Goal: Information Seeking & Learning: Learn about a topic

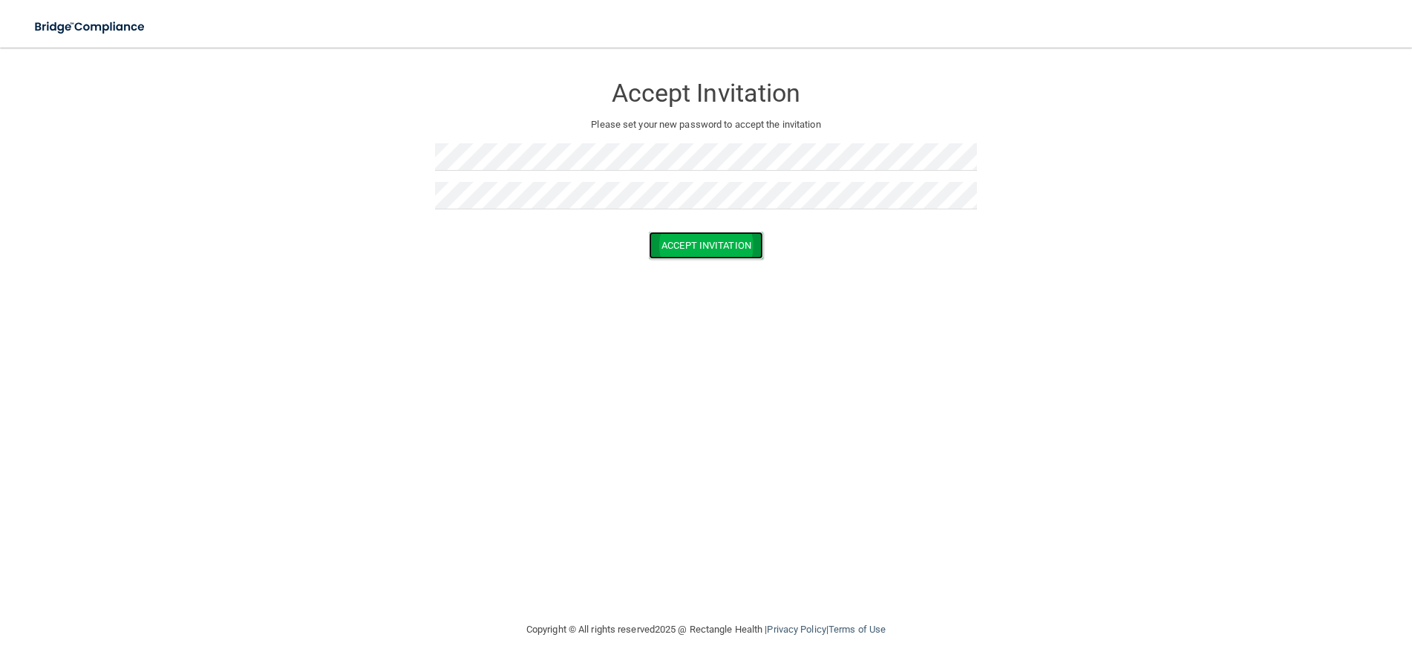
click at [679, 247] on button "Accept Invitation" at bounding box center [706, 245] width 114 height 27
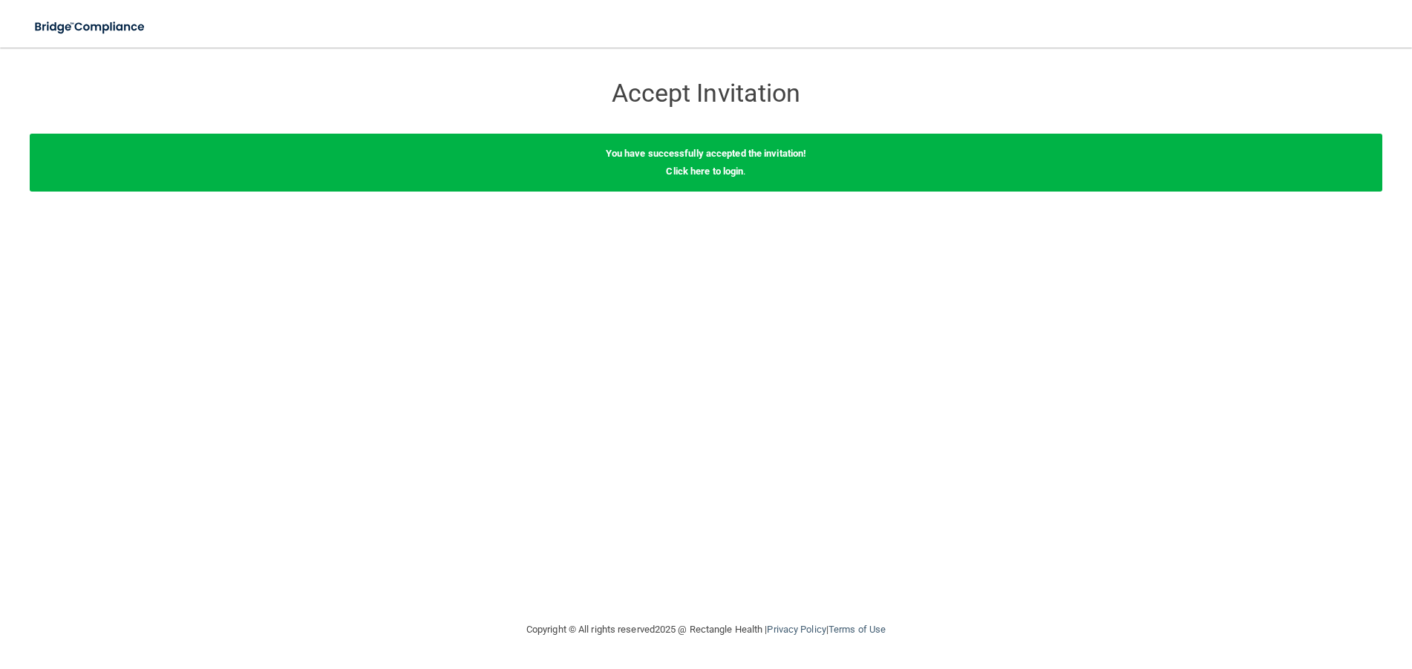
click at [653, 174] on div "You have successfully accepted the invitation! Click here to login ." at bounding box center [706, 163] width 1353 height 58
click at [675, 109] on div "Accept Invitation" at bounding box center [706, 88] width 542 height 53
click at [673, 91] on h3 "Accept Invitation" at bounding box center [706, 92] width 542 height 27
click at [690, 94] on h3 "Accept Invitation" at bounding box center [706, 92] width 542 height 27
click at [693, 173] on link "Click here to login" at bounding box center [704, 171] width 77 height 11
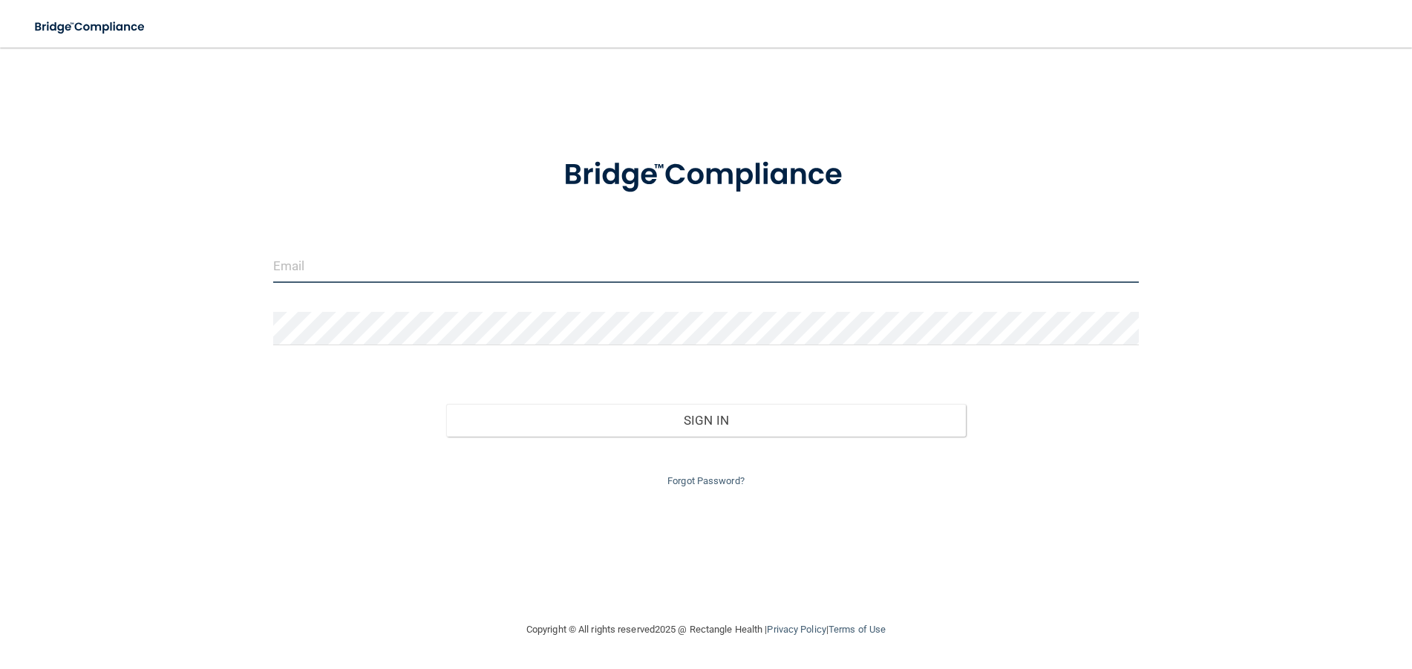
click at [463, 267] on input "email" at bounding box center [706, 265] width 866 height 33
type input "[EMAIL_ADDRESS][DOMAIN_NAME]"
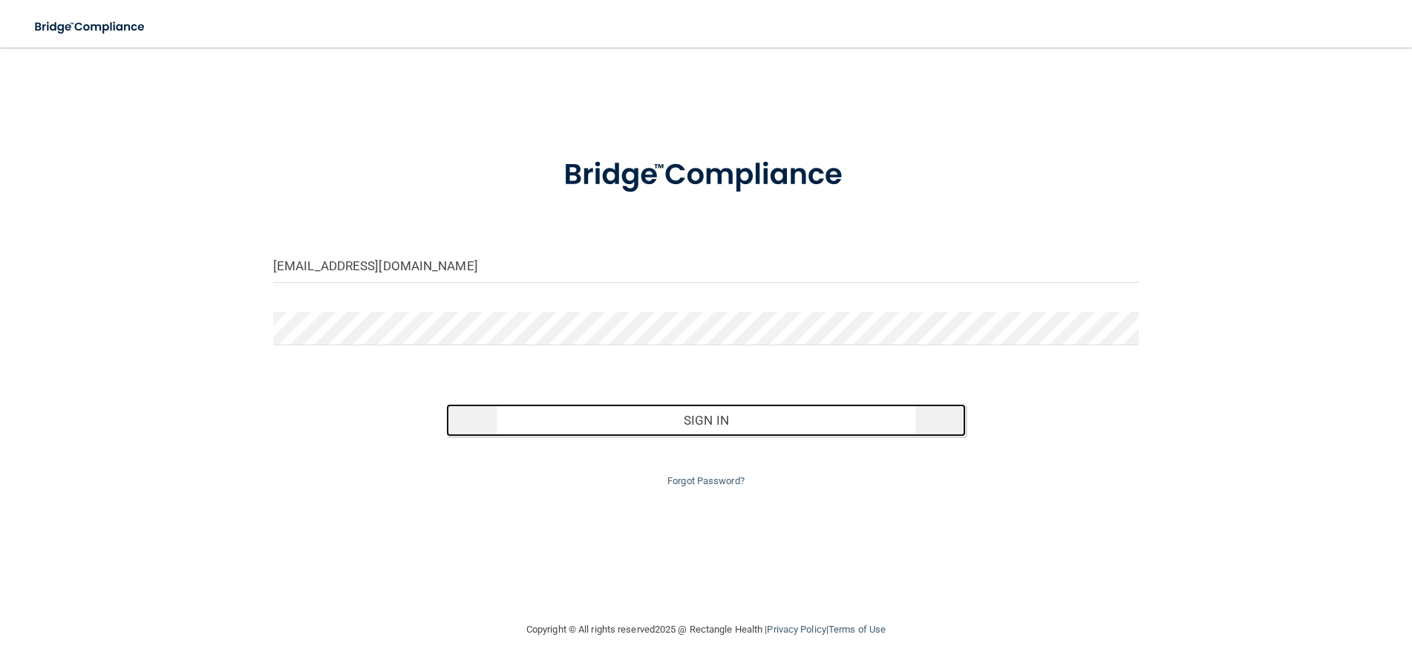
click at [625, 426] on button "Sign In" at bounding box center [706, 420] width 520 height 33
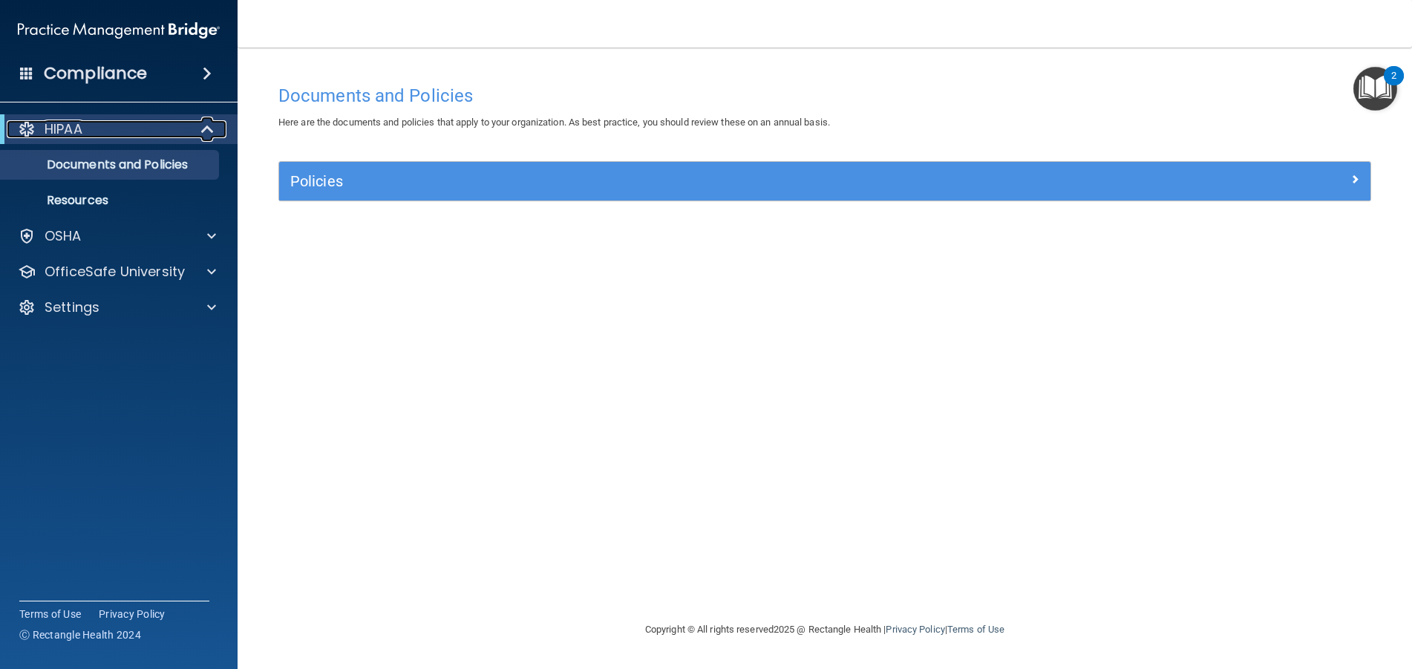
click at [79, 133] on p "HIPAA" at bounding box center [64, 129] width 38 height 18
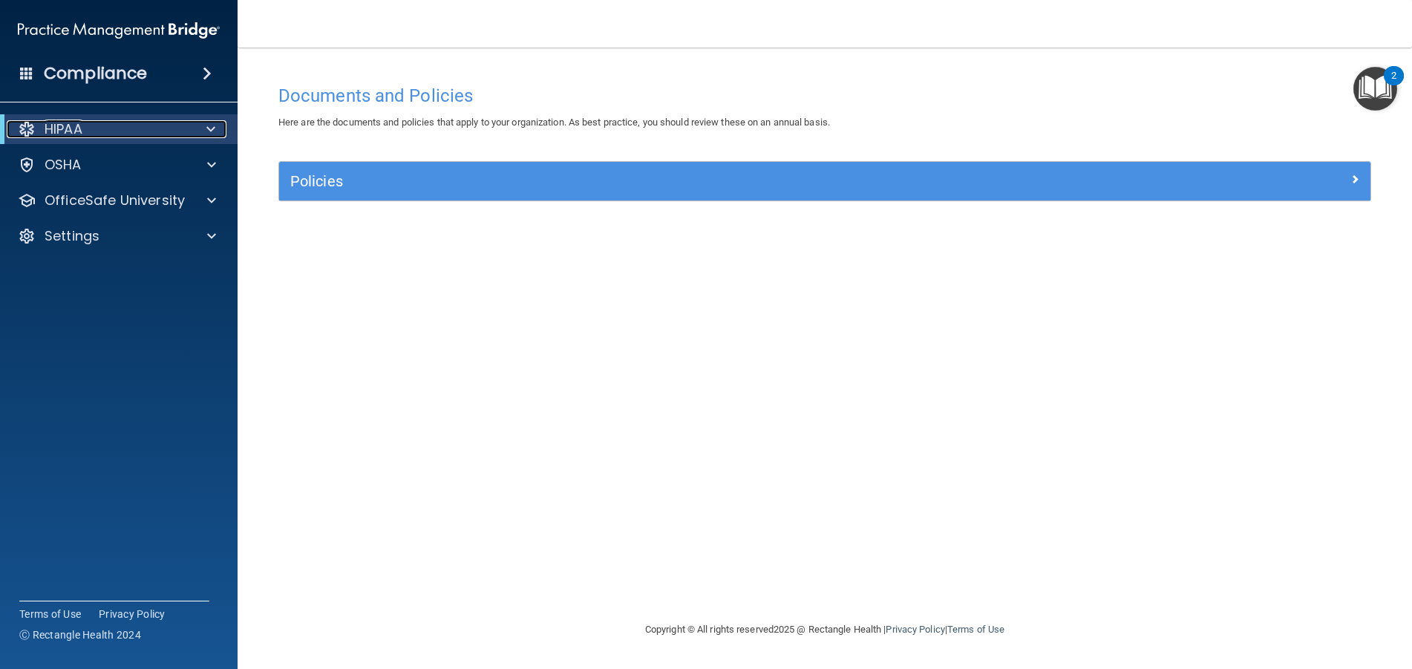
click at [82, 127] on p "HIPAA" at bounding box center [64, 129] width 38 height 18
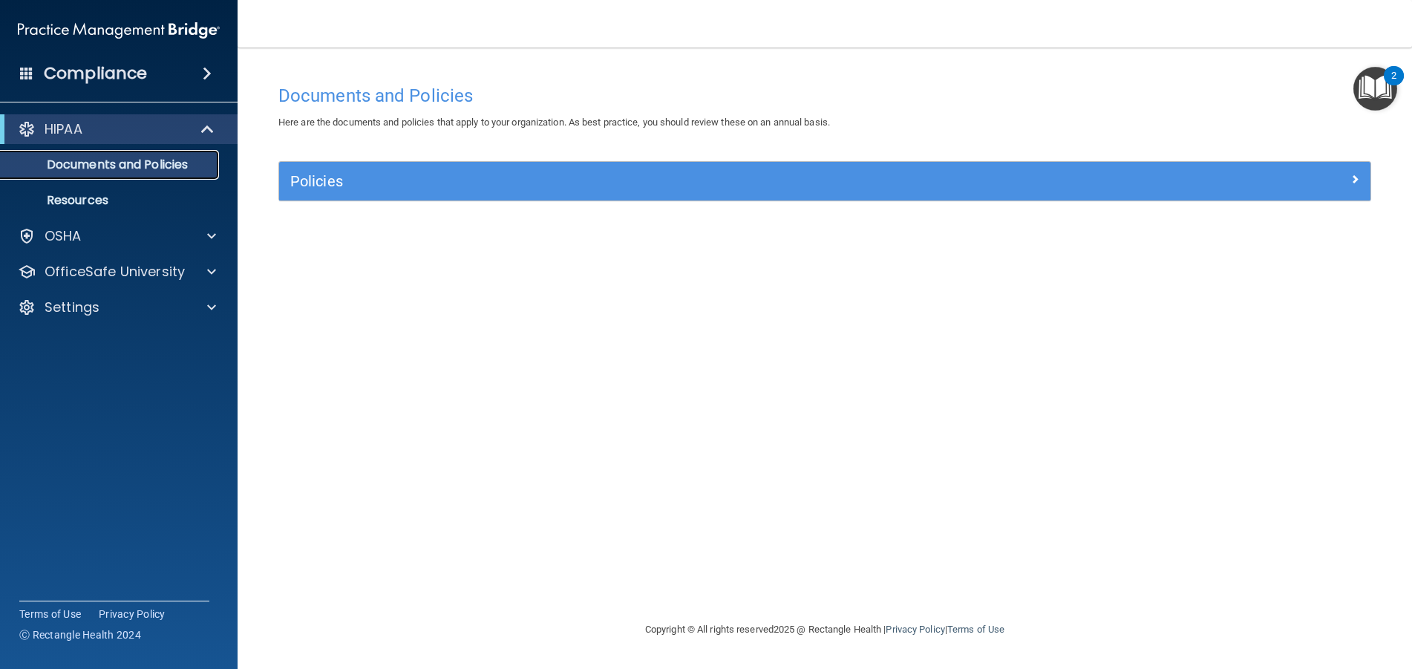
click at [99, 169] on p "Documents and Policies" at bounding box center [111, 164] width 203 height 15
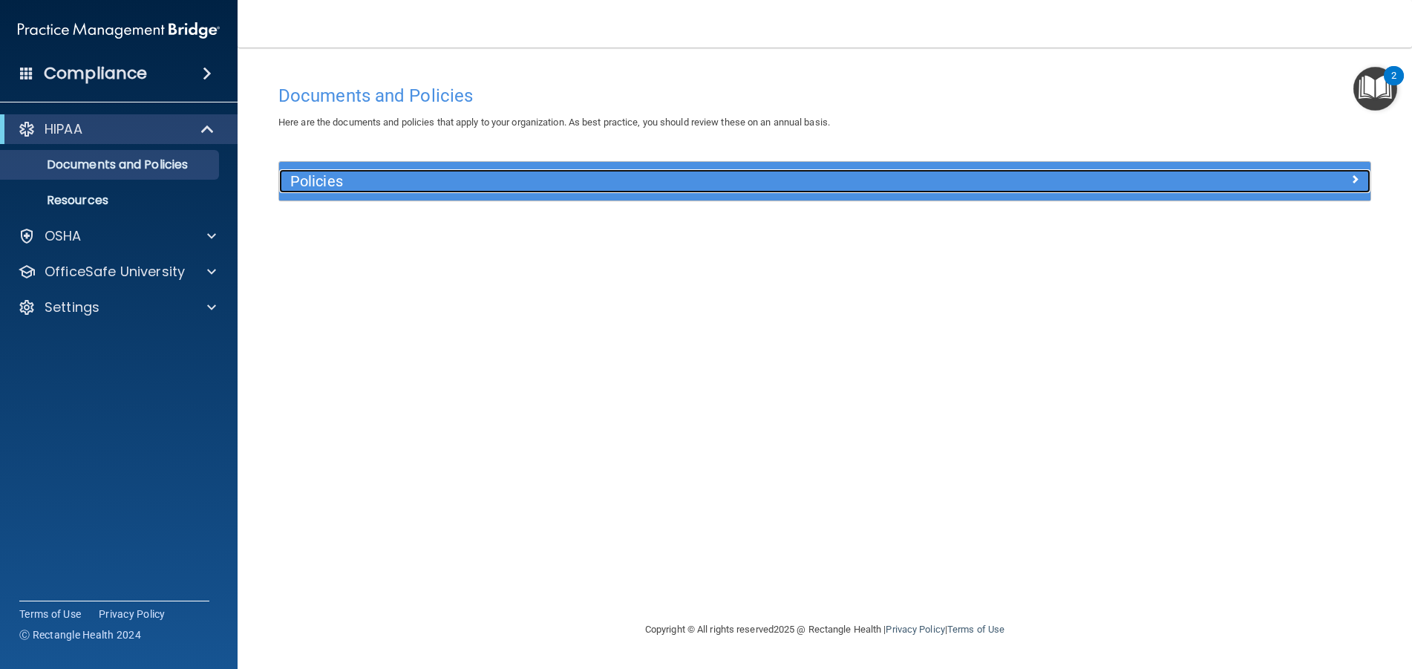
click at [330, 182] on h5 "Policies" at bounding box center [688, 181] width 797 height 16
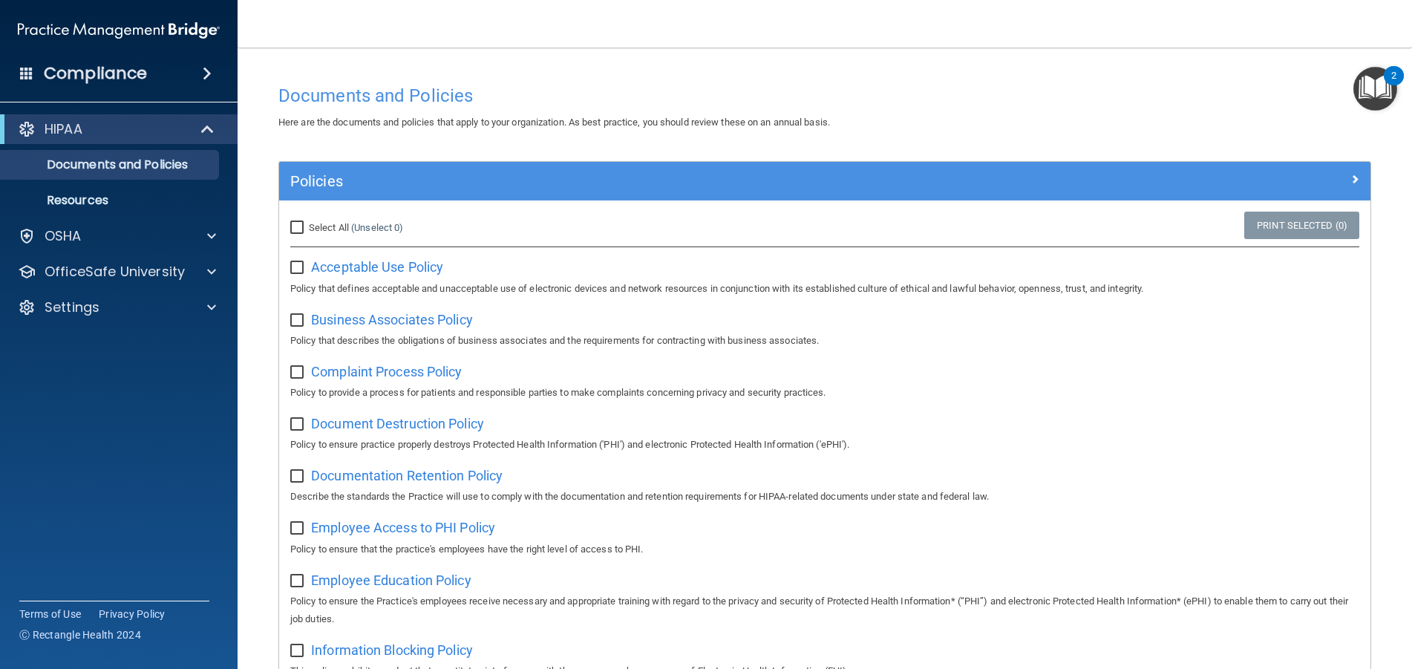
drag, startPoint x: 292, startPoint y: 275, endPoint x: 305, endPoint y: 289, distance: 18.4
click at [304, 277] on div "Acceptable Use Policy Policy that defines acceptable and unacceptable use of el…" at bounding box center [824, 276] width 1069 height 42
click at [290, 223] on div "Select All (Unselect 0) Unselect All" at bounding box center [461, 228] width 364 height 33
click at [296, 229] on input "Select All (Unselect 0) Unselect All" at bounding box center [298, 228] width 17 height 12
checkbox input "true"
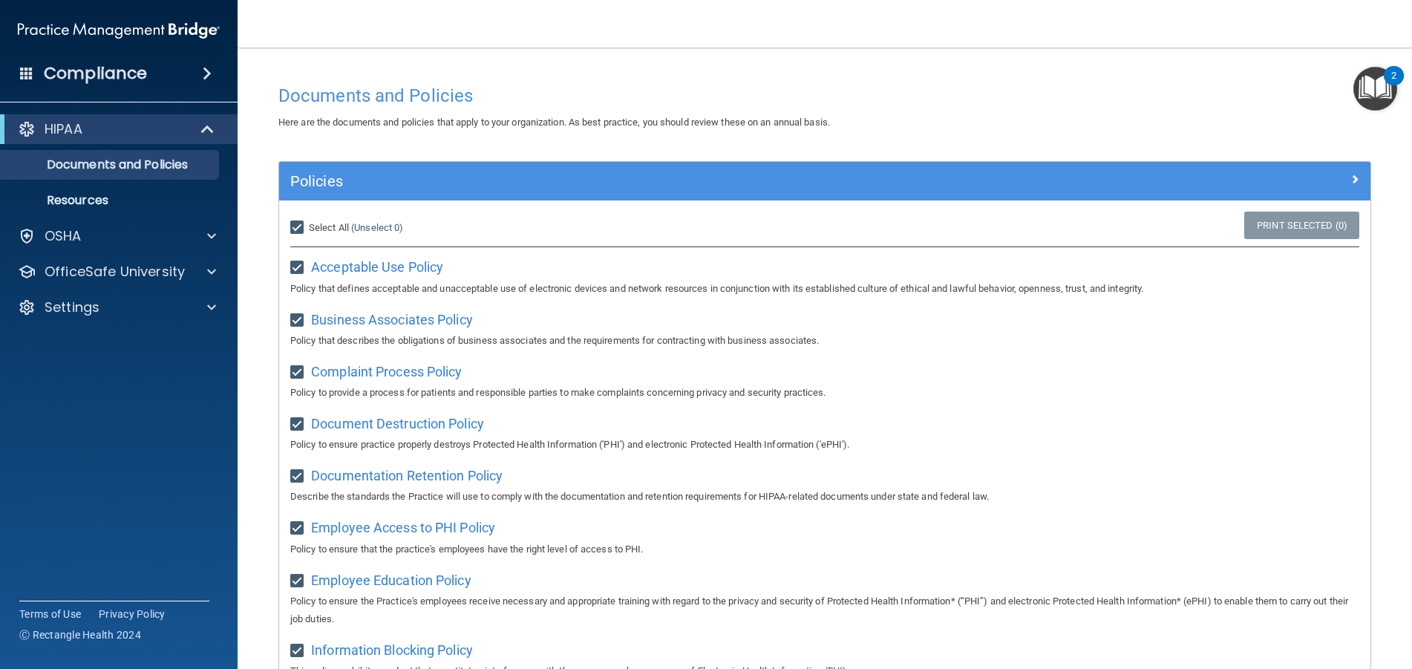
checkbox input "true"
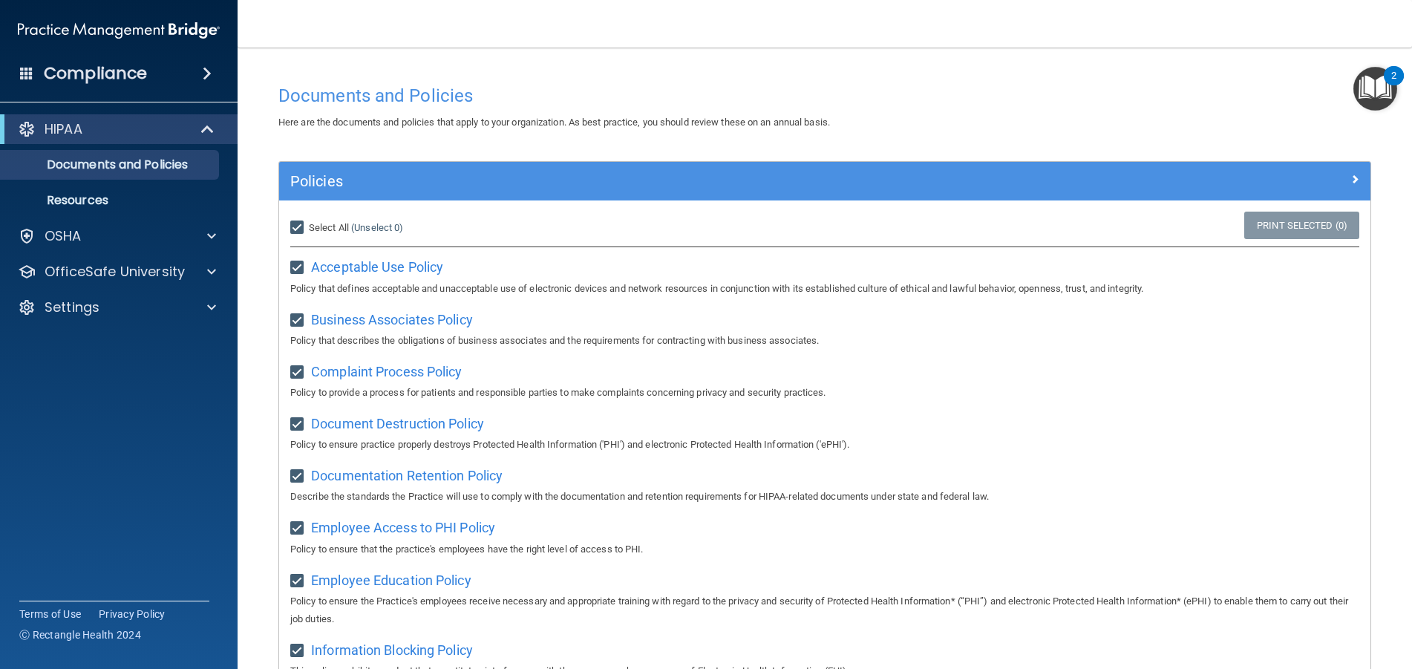
checkbox input "true"
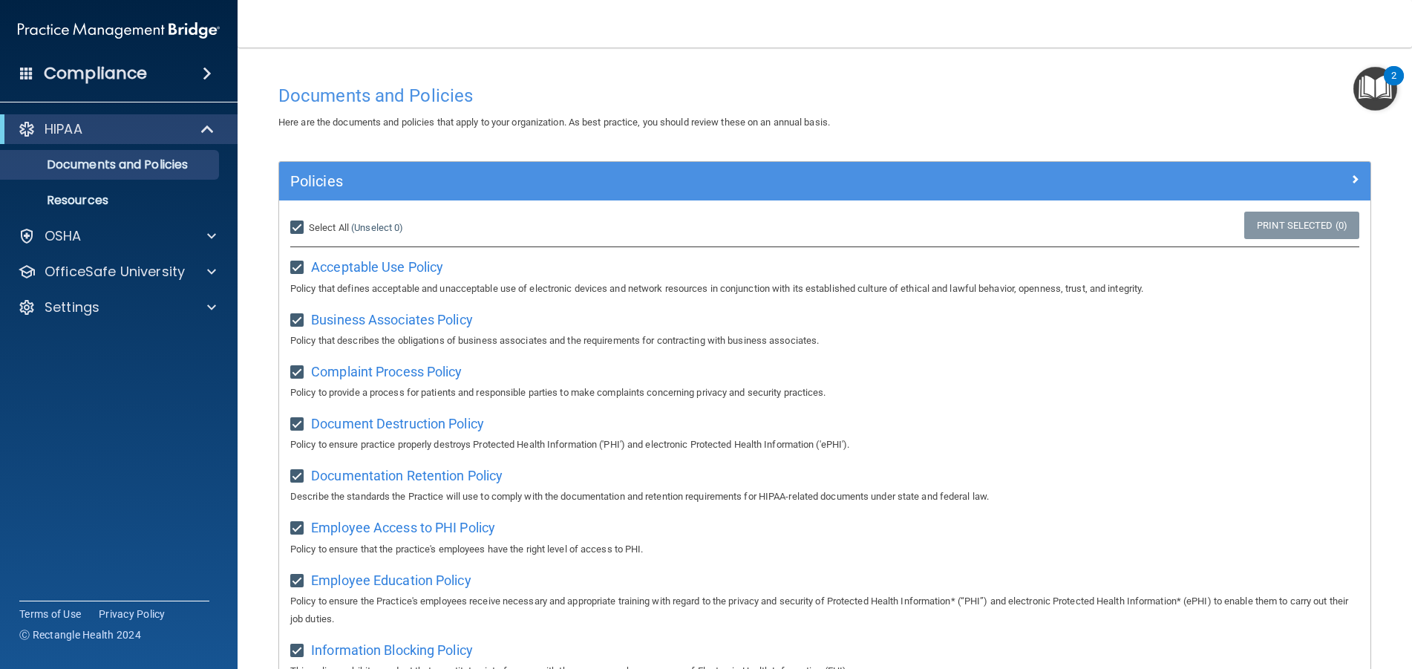
checkbox input "true"
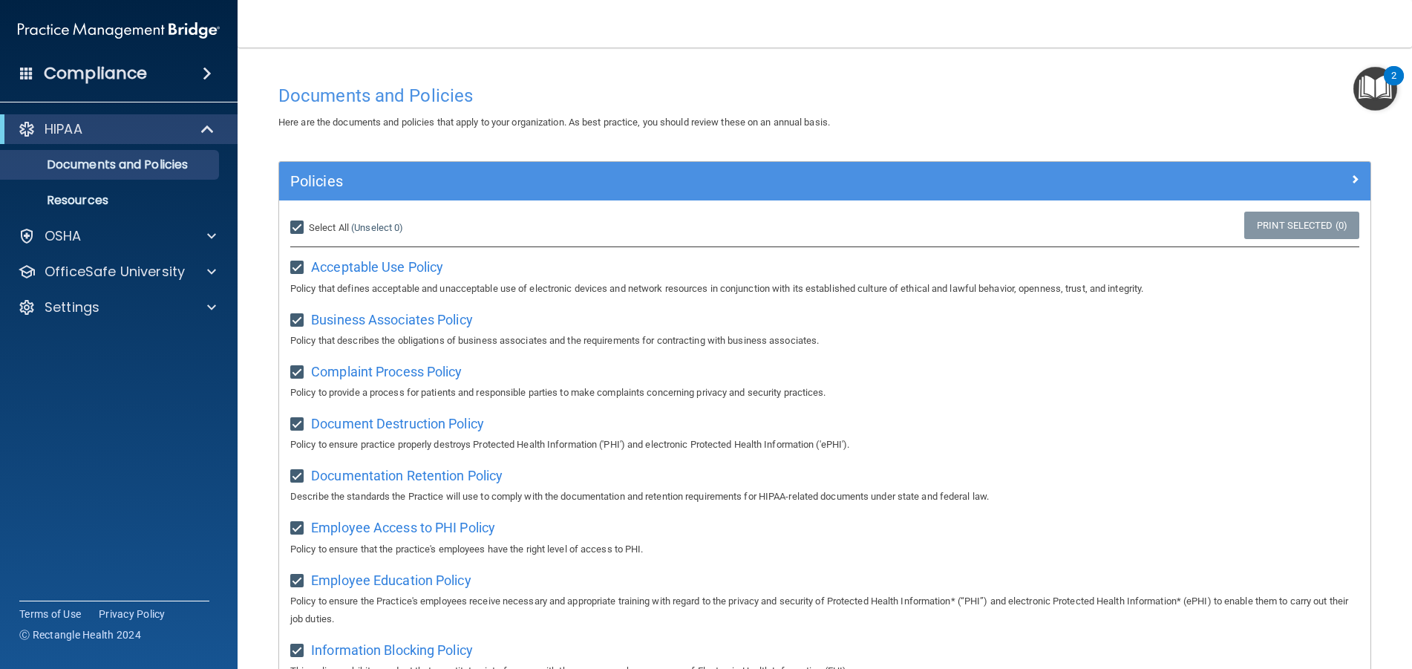
checkbox input "true"
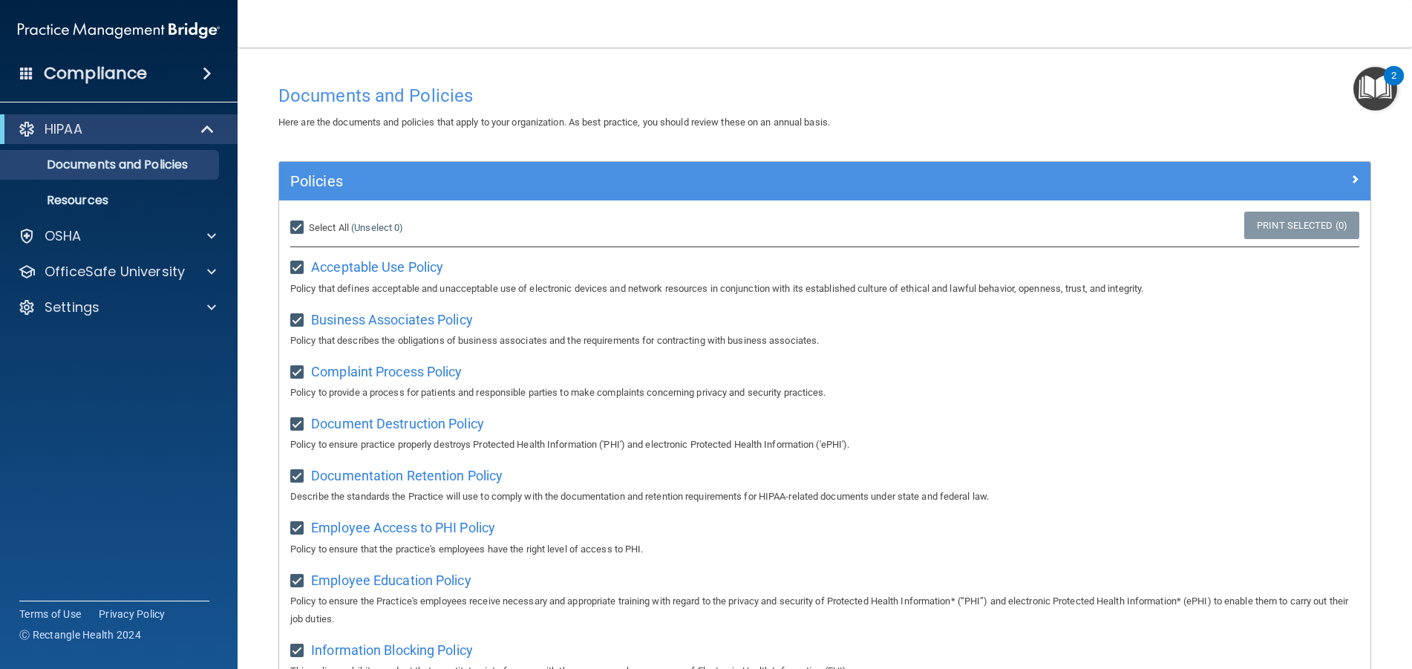
checkbox input "true"
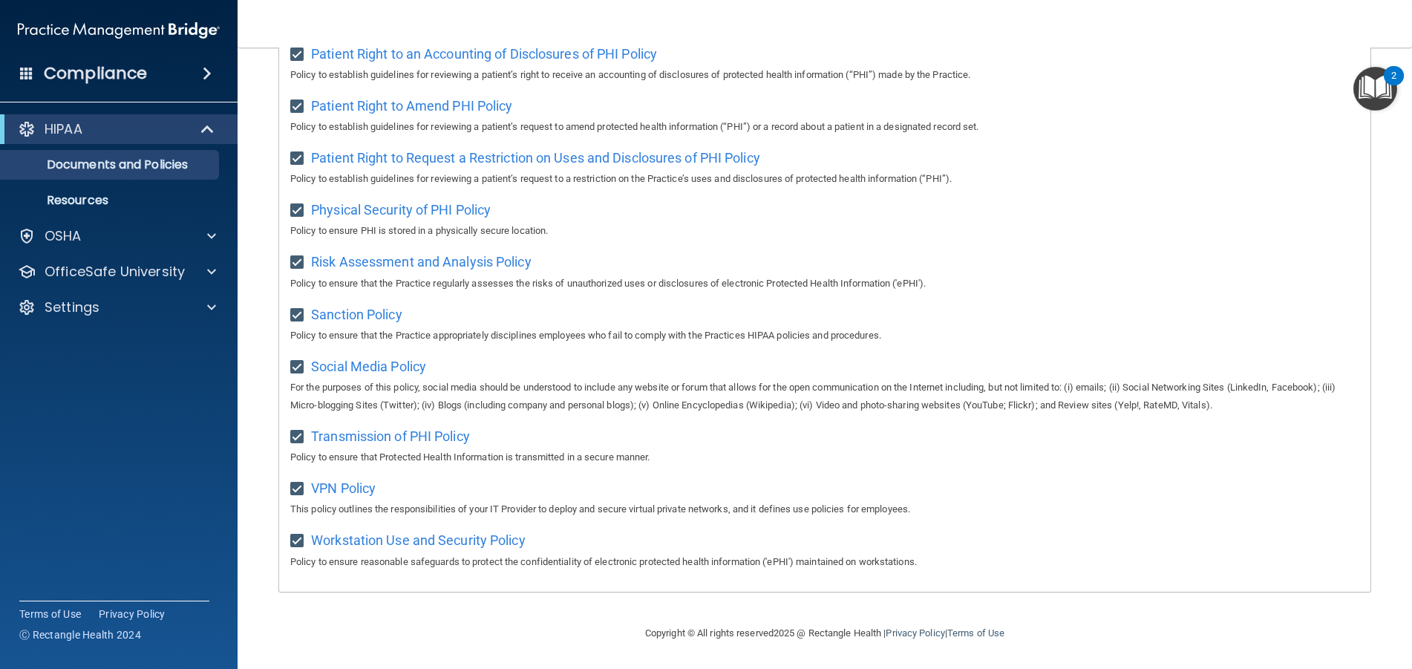
scroll to position [746, 0]
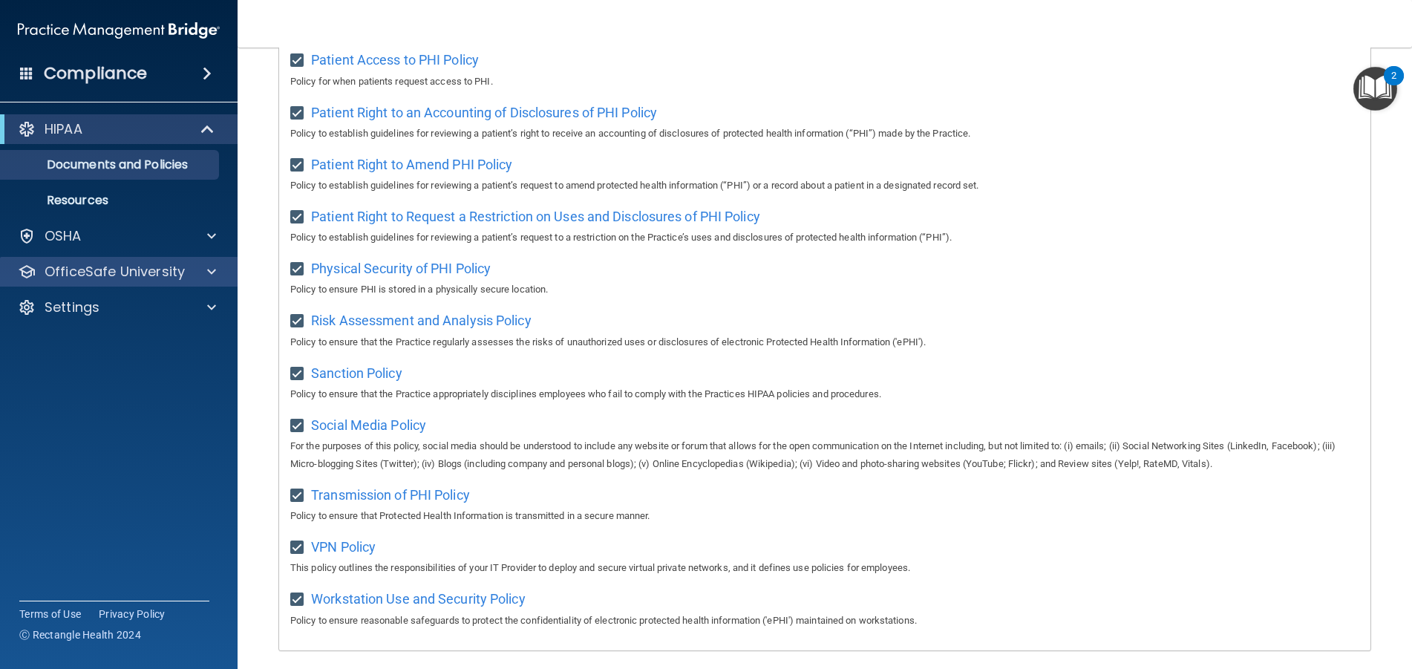
click at [160, 281] on div "OfficeSafe University" at bounding box center [119, 272] width 238 height 30
click at [88, 261] on div "OfficeSafe University" at bounding box center [119, 272] width 238 height 30
click at [131, 261] on div "OfficeSafe University" at bounding box center [119, 272] width 238 height 30
click at [131, 263] on p "OfficeSafe University" at bounding box center [115, 272] width 140 height 18
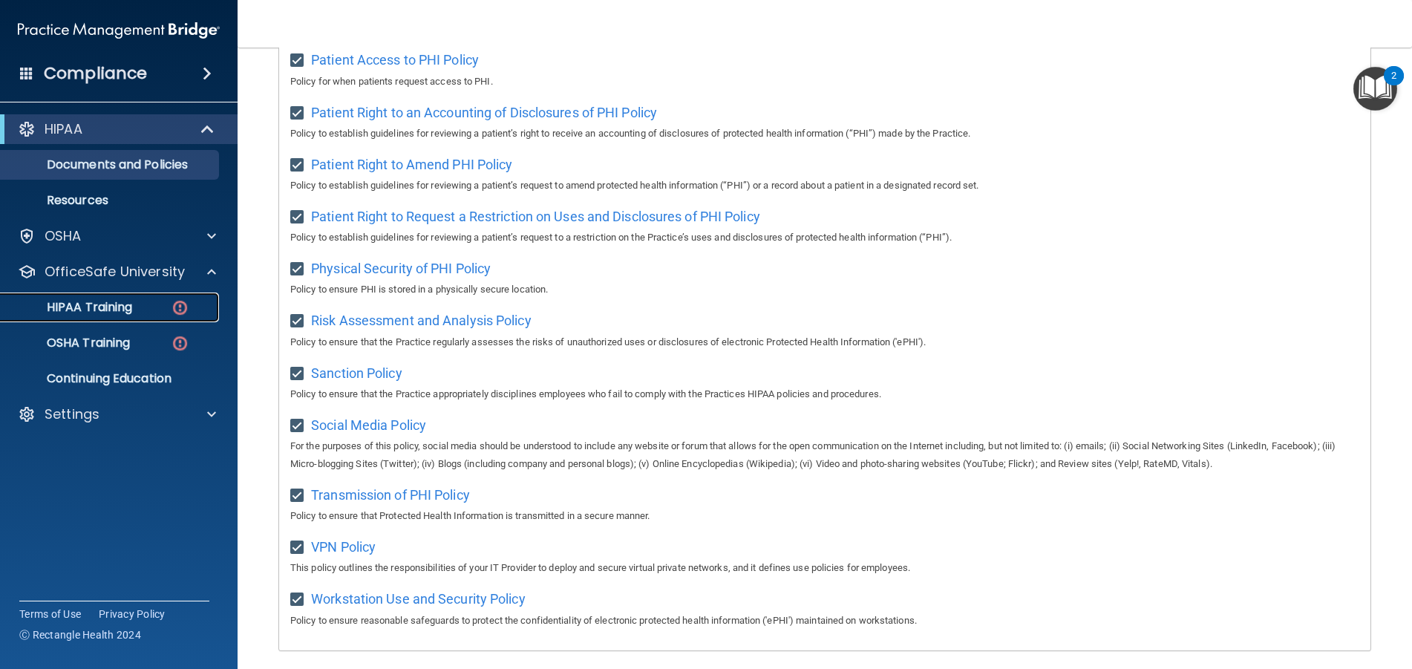
click at [94, 310] on p "HIPAA Training" at bounding box center [71, 307] width 122 height 15
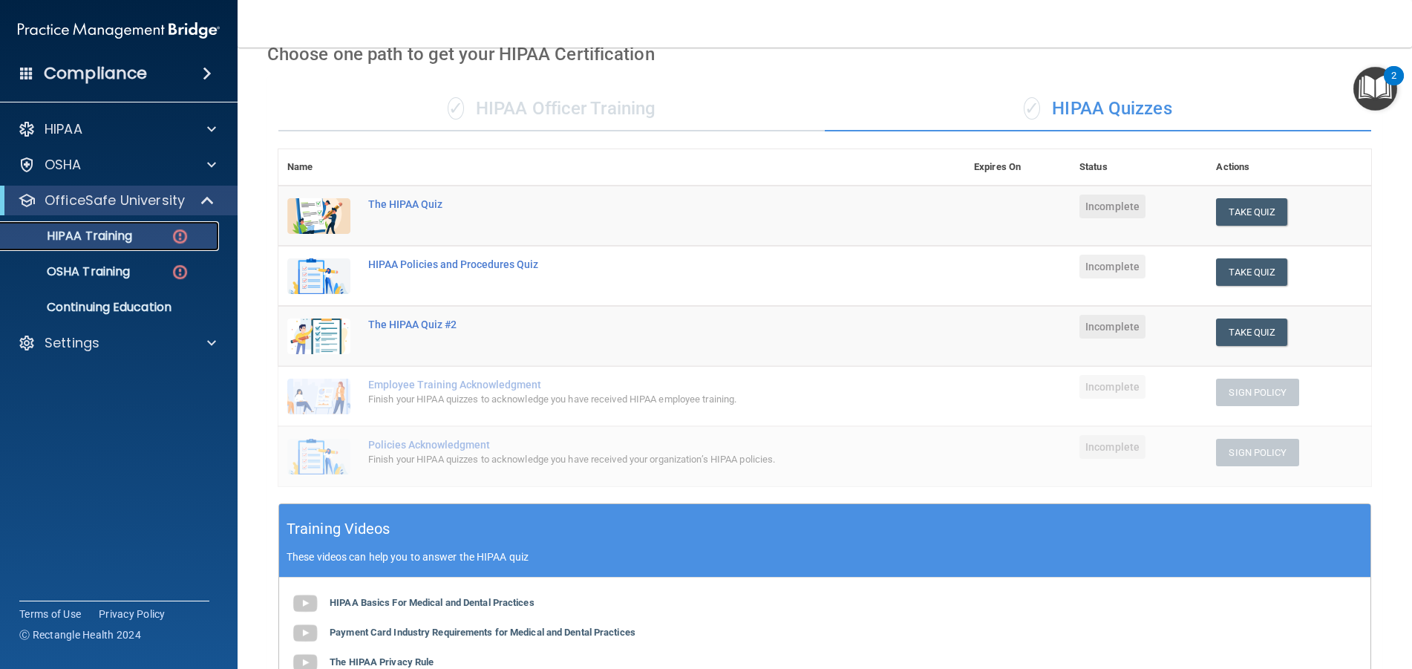
scroll to position [74, 0]
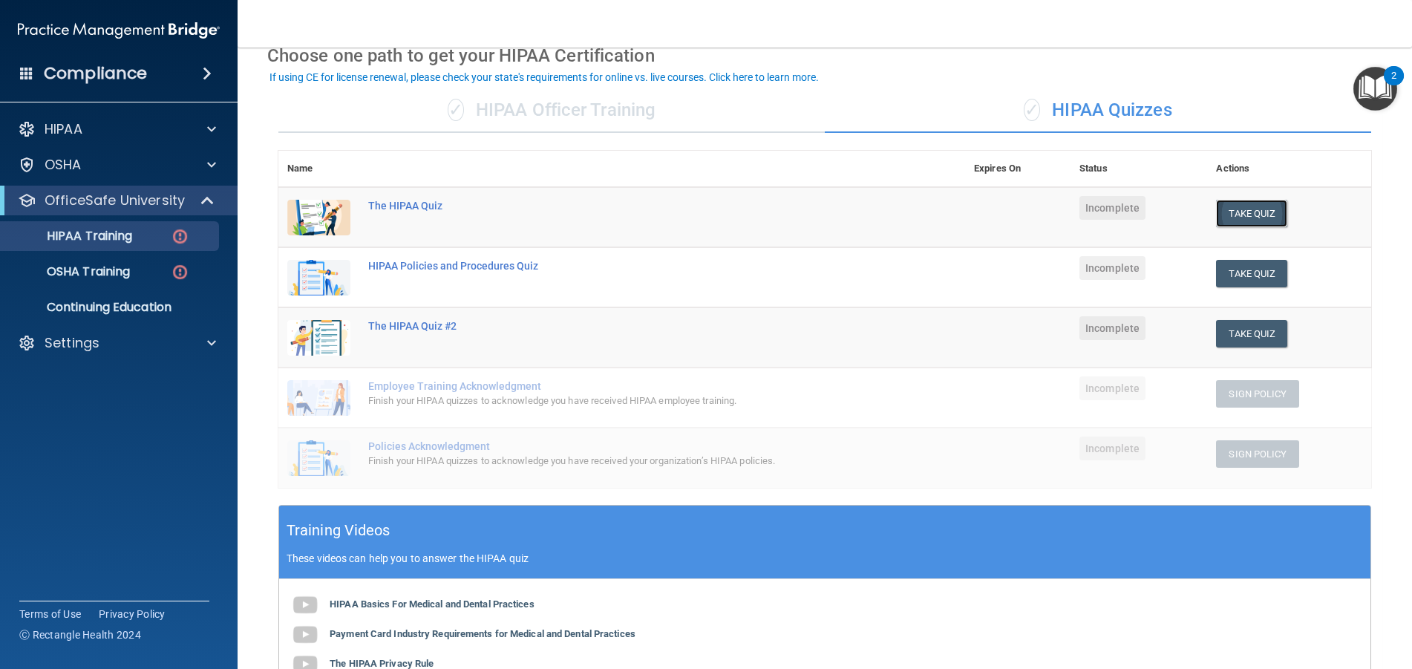
click at [1254, 204] on button "Take Quiz" at bounding box center [1251, 213] width 71 height 27
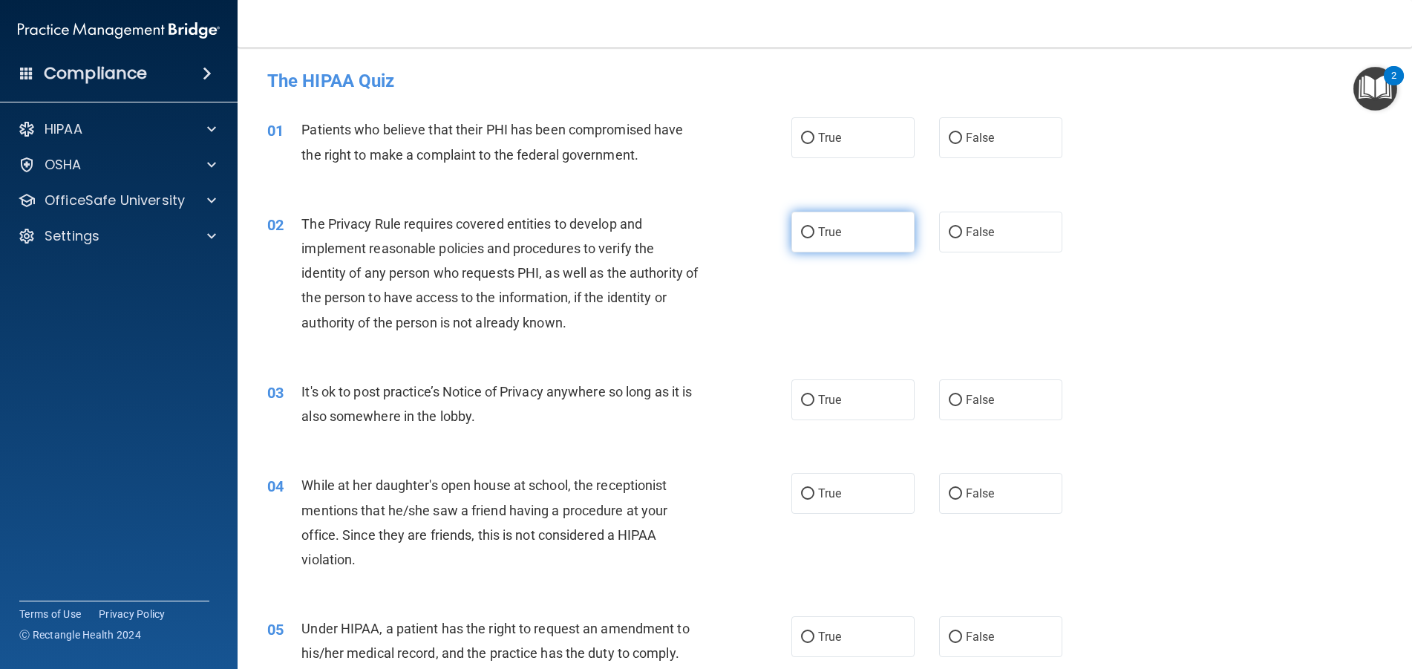
click at [819, 244] on label "True" at bounding box center [852, 232] width 123 height 41
click at [814, 238] on input "True" at bounding box center [807, 232] width 13 height 11
radio input "true"
click at [843, 400] on label "True" at bounding box center [852, 399] width 123 height 41
click at [814, 400] on input "True" at bounding box center [807, 400] width 13 height 11
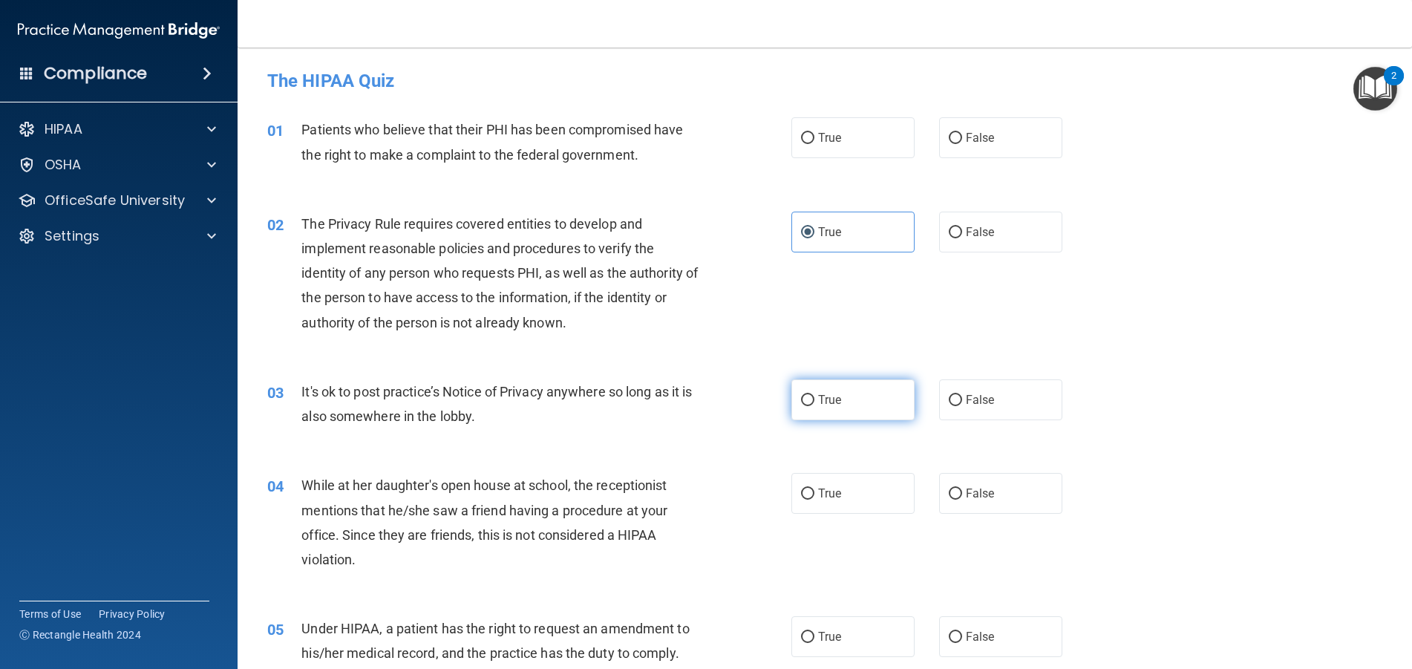
radio input "true"
click at [872, 506] on label "True" at bounding box center [852, 493] width 123 height 41
click at [814, 500] on input "True" at bounding box center [807, 493] width 13 height 11
radio input "true"
click at [944, 507] on label "False" at bounding box center [1000, 493] width 123 height 41
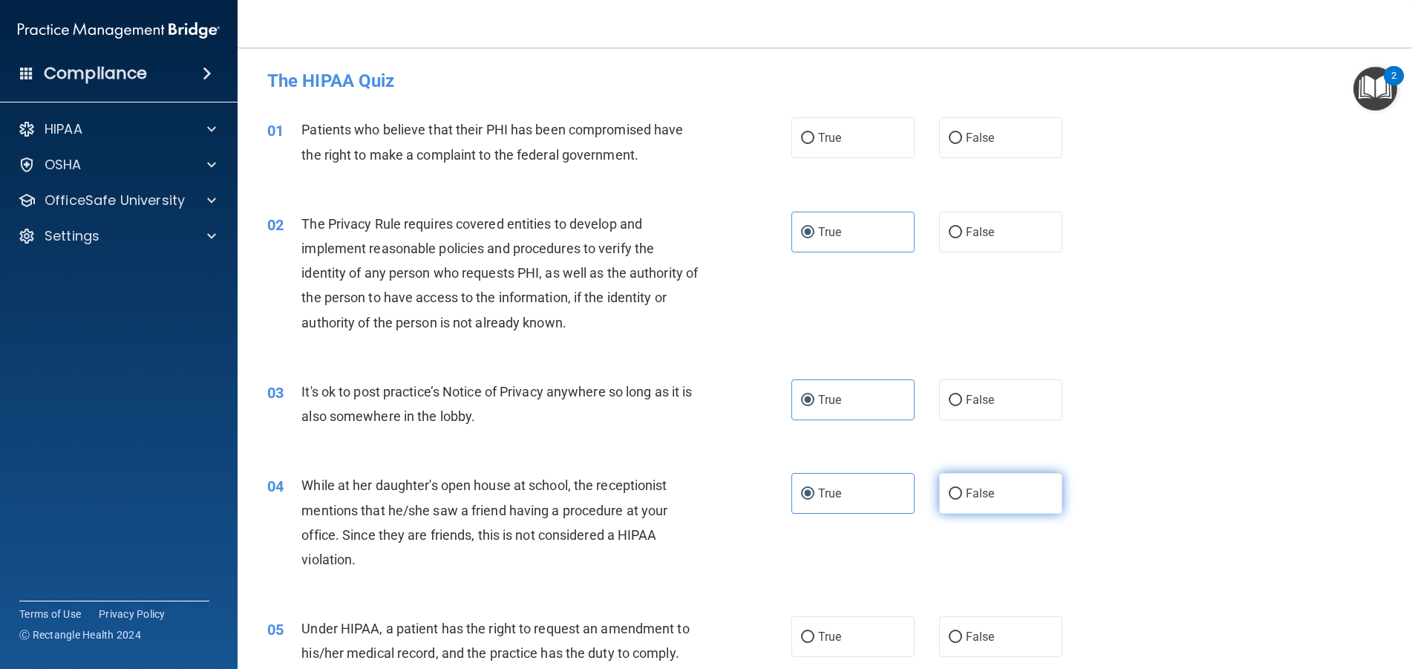
click at [949, 500] on input "False" at bounding box center [955, 493] width 13 height 11
radio input "true"
radio input "false"
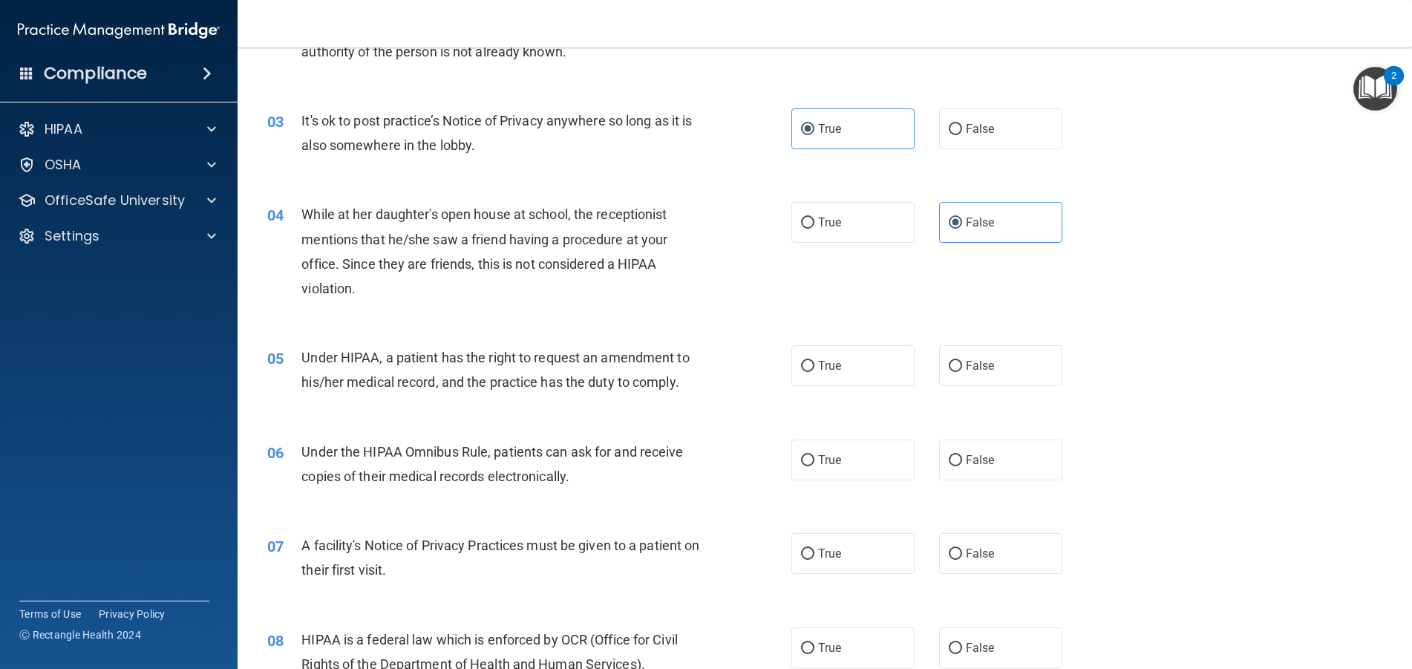
scroll to position [297, 0]
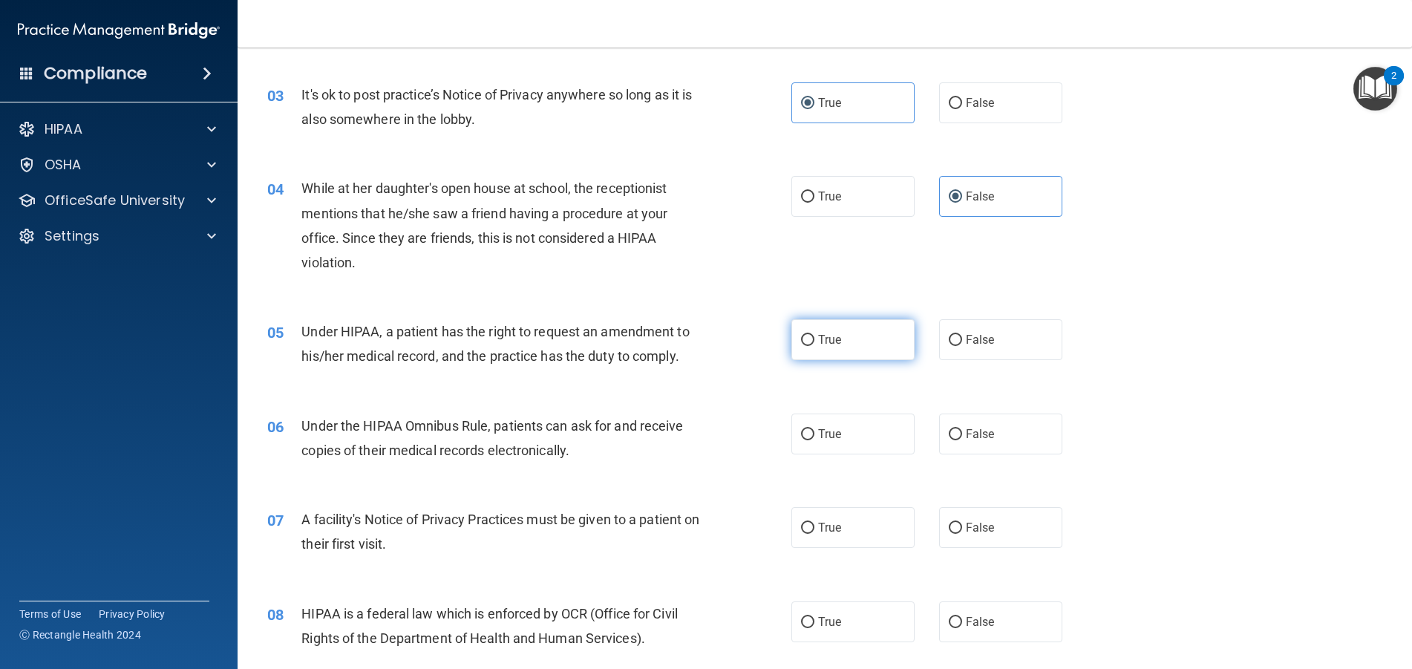
click at [826, 343] on label "True" at bounding box center [852, 339] width 123 height 41
click at [814, 343] on input "True" at bounding box center [807, 340] width 13 height 11
radio input "true"
click at [813, 442] on label "True" at bounding box center [852, 433] width 123 height 41
click at [813, 440] on input "True" at bounding box center [807, 434] width 13 height 11
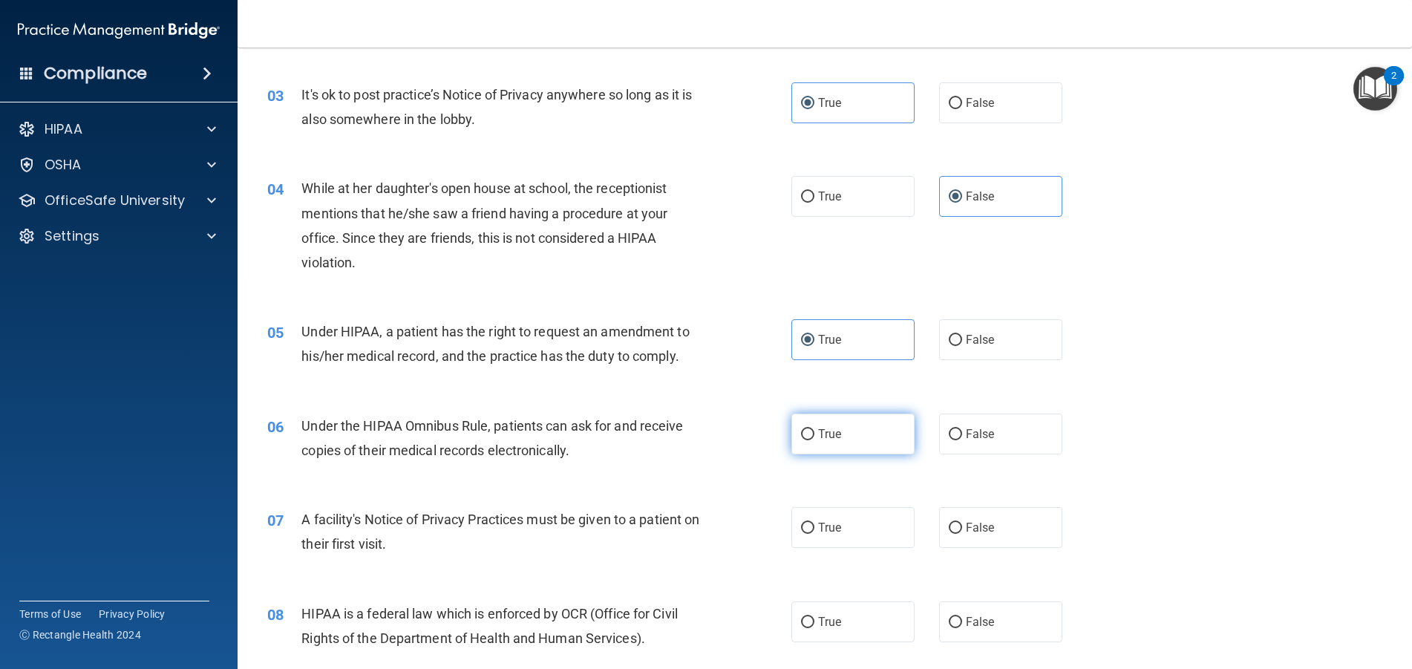
radio input "true"
click at [818, 529] on span "True" at bounding box center [829, 527] width 23 height 14
click at [812, 529] on input "True" at bounding box center [807, 528] width 13 height 11
radio input "true"
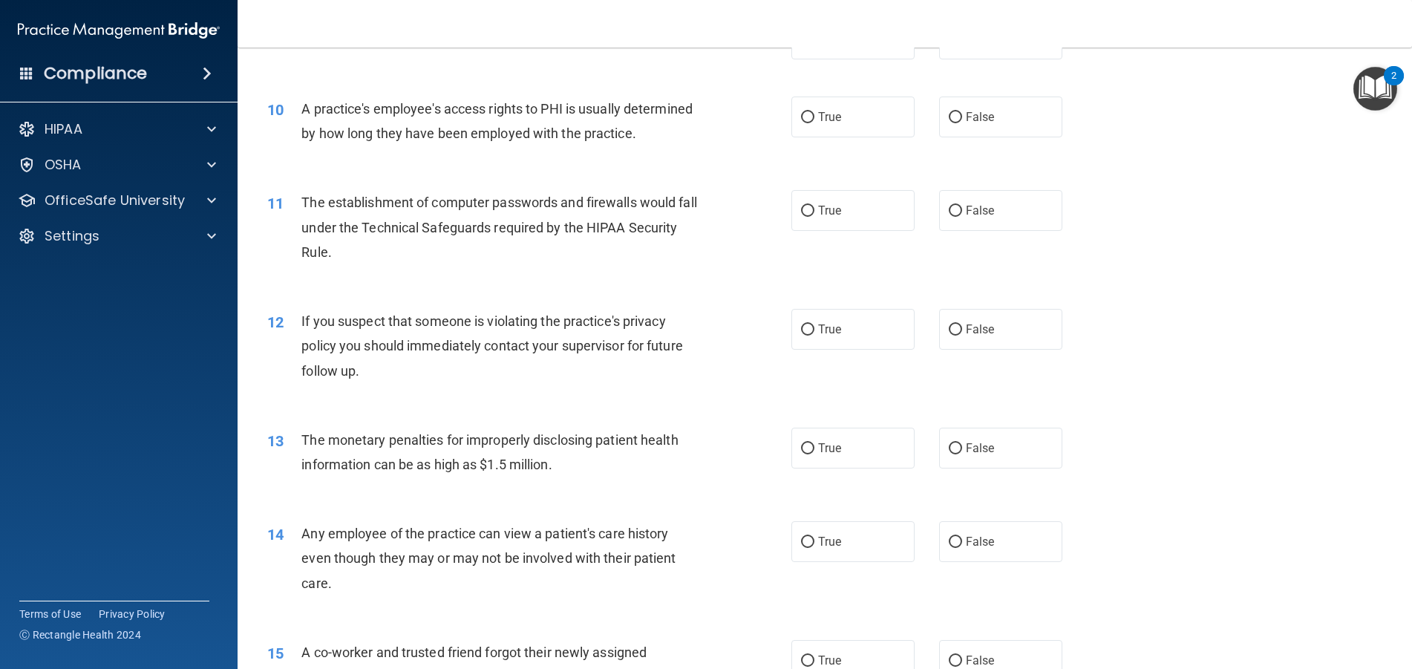
scroll to position [742, 0]
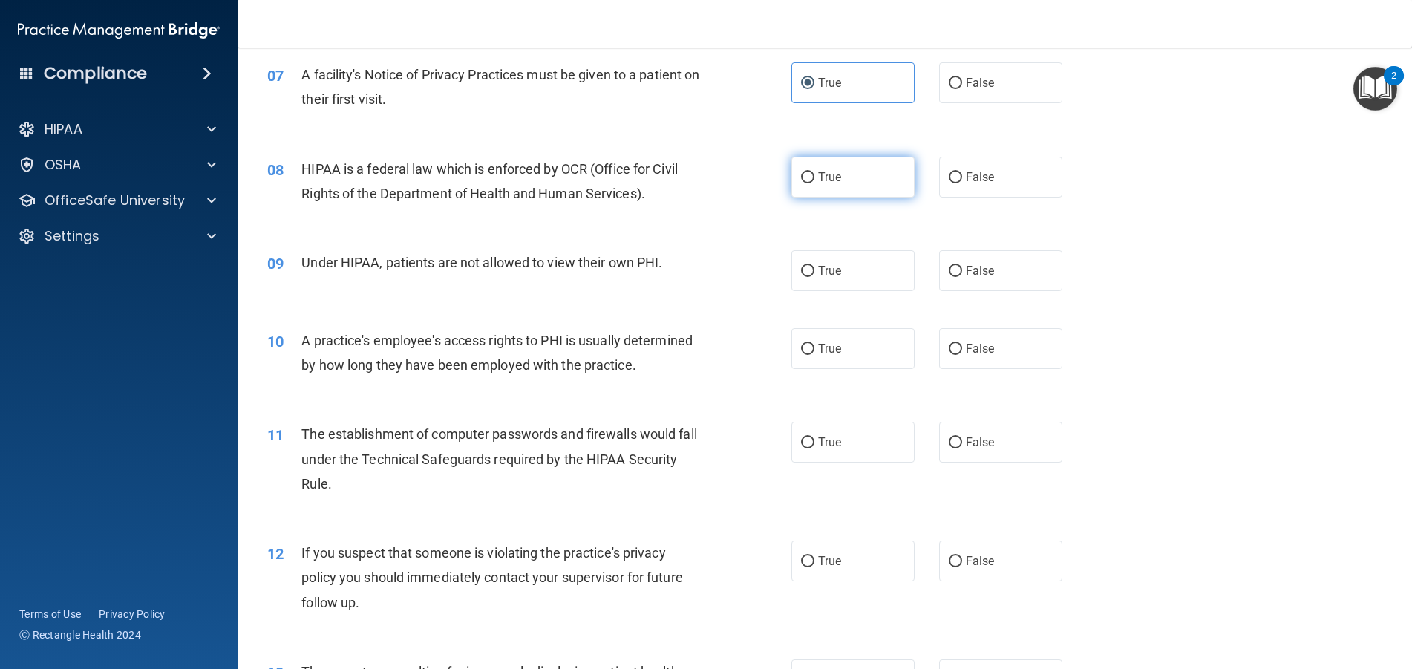
click at [816, 184] on label "True" at bounding box center [852, 177] width 123 height 41
click at [814, 183] on input "True" at bounding box center [807, 177] width 13 height 11
radio input "true"
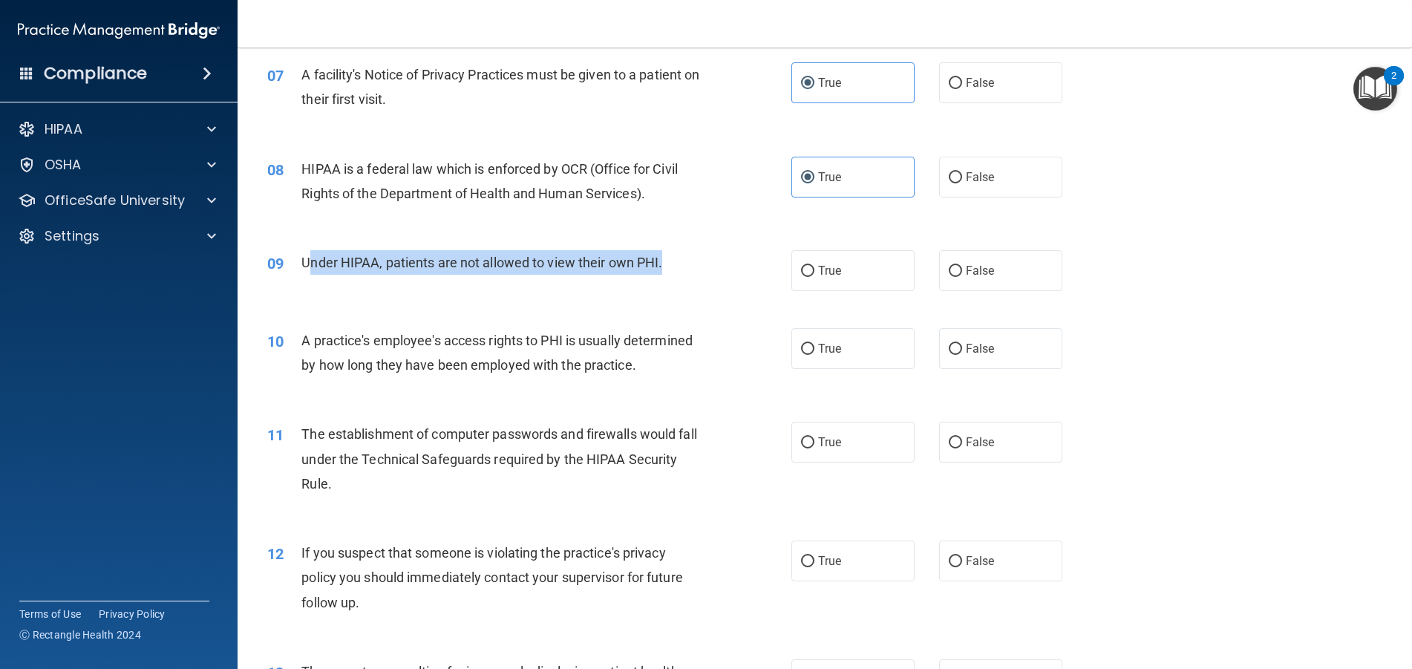
drag, startPoint x: 307, startPoint y: 259, endPoint x: 702, endPoint y: 272, distance: 395.2
click at [702, 272] on div "Under HIPAA, patients are not allowed to view their own PHI." at bounding box center [506, 262] width 410 height 24
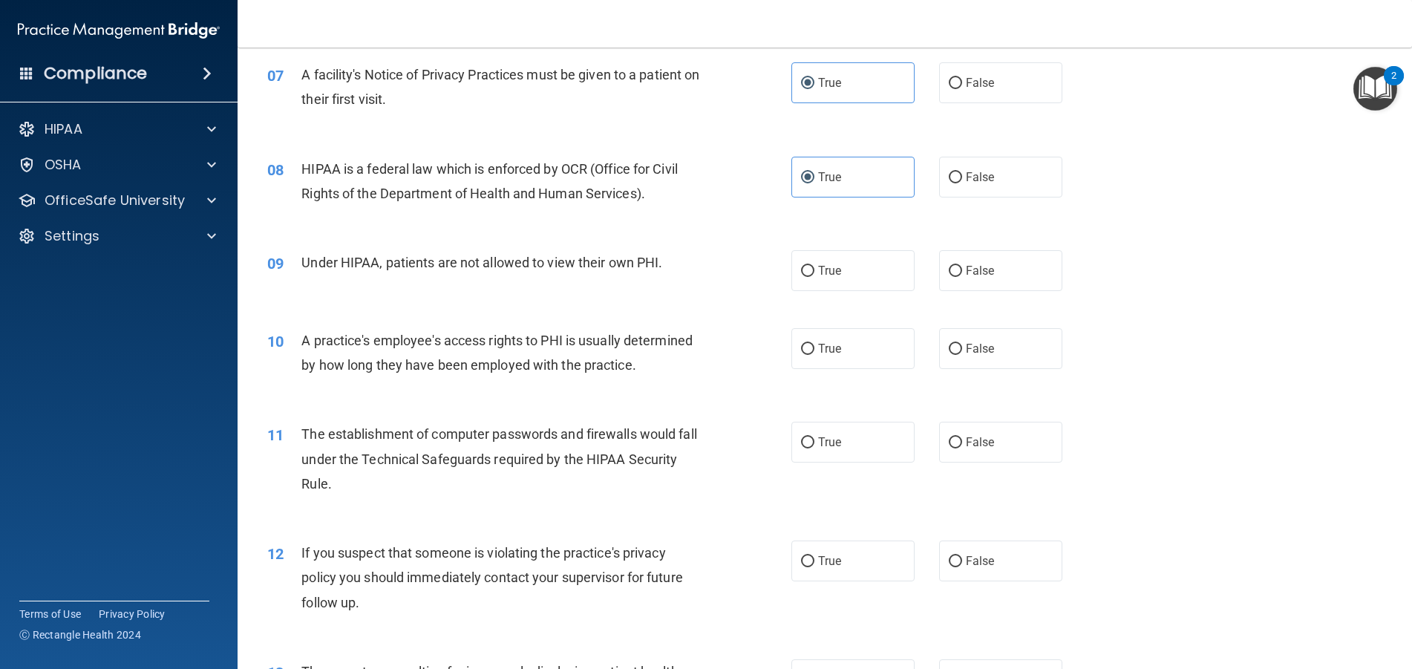
click at [301, 262] on span "Under HIPAA, patients are not allowed to view their own PHI." at bounding box center [481, 263] width 361 height 16
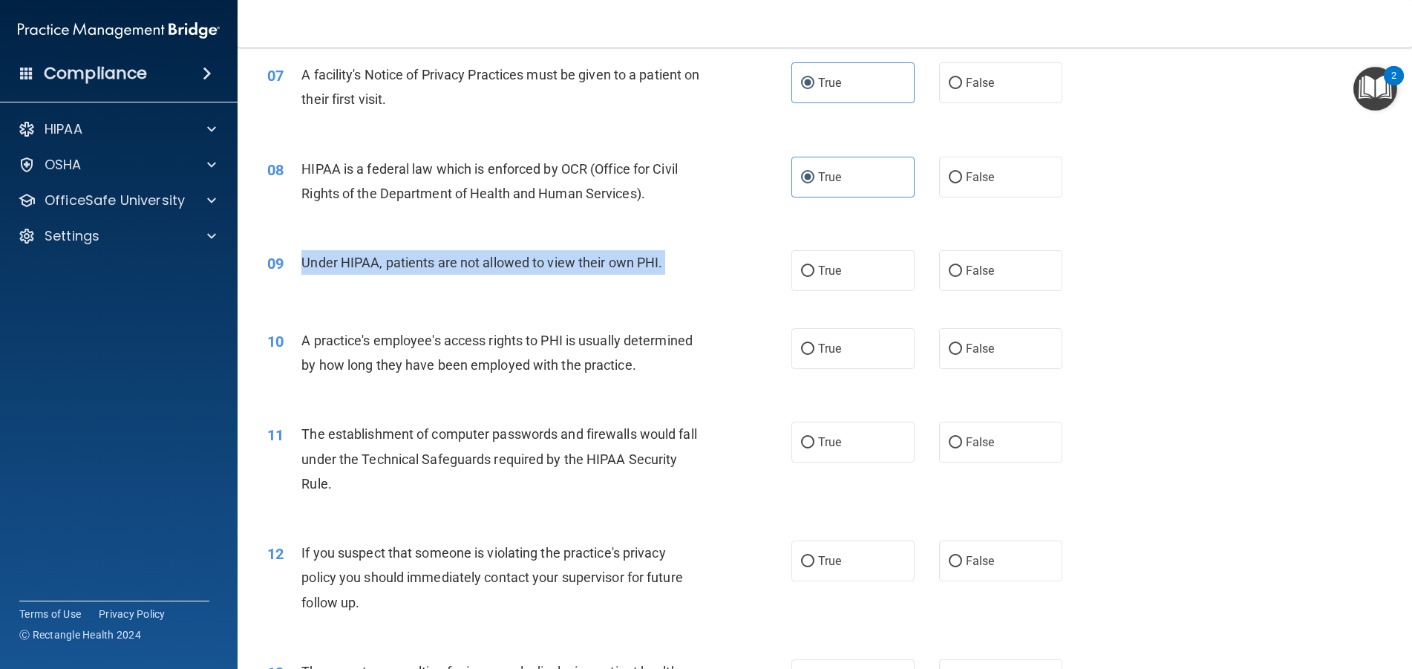
drag, startPoint x: 300, startPoint y: 263, endPoint x: 700, endPoint y: 271, distance: 400.2
click at [695, 272] on div "09 Under HIPAA, patients are not allowed to view their own PHI." at bounding box center [529, 266] width 569 height 32
drag, startPoint x: 656, startPoint y: 269, endPoint x: 660, endPoint y: 281, distance: 13.2
copy ng-form "Under HIPAA, patients are not allowed to view their own PHI."
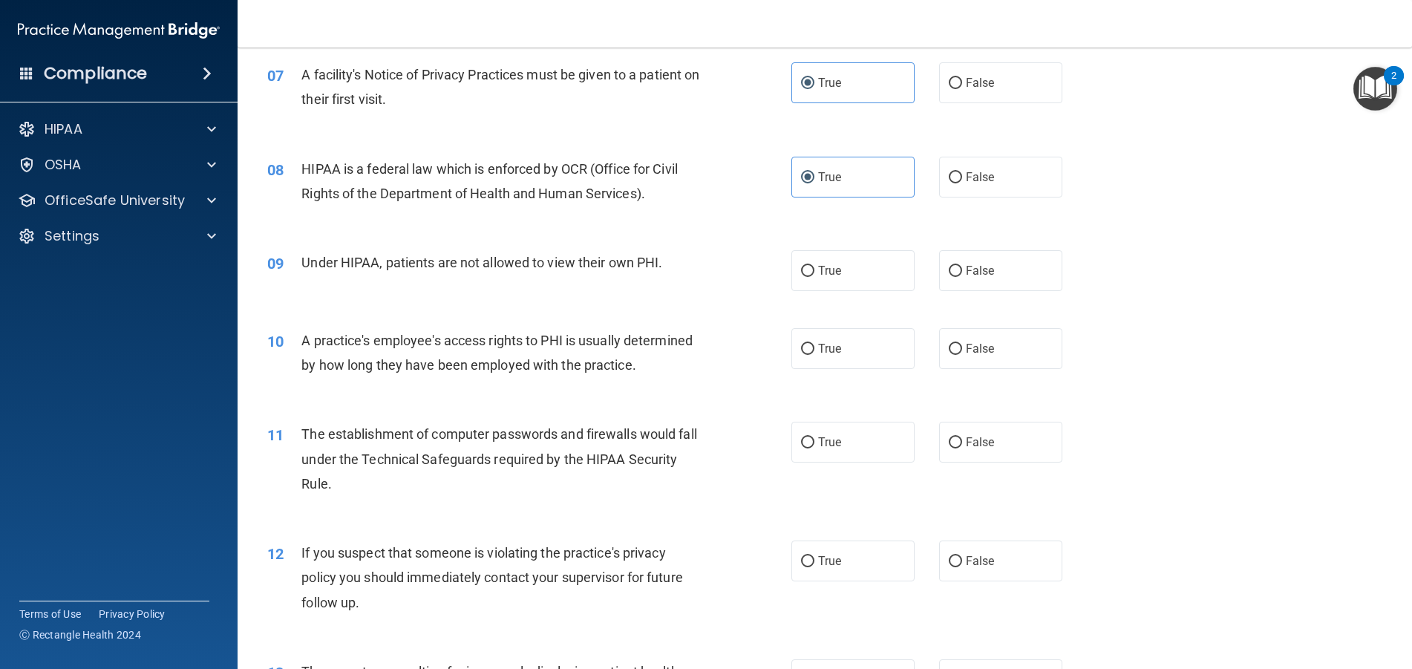
click at [472, 330] on div "A practice's employee's access rights to PHI is usually determined by how long …" at bounding box center [506, 352] width 410 height 49
click at [818, 273] on span "True" at bounding box center [829, 271] width 23 height 14
click at [814, 273] on input "True" at bounding box center [807, 271] width 13 height 11
radio input "true"
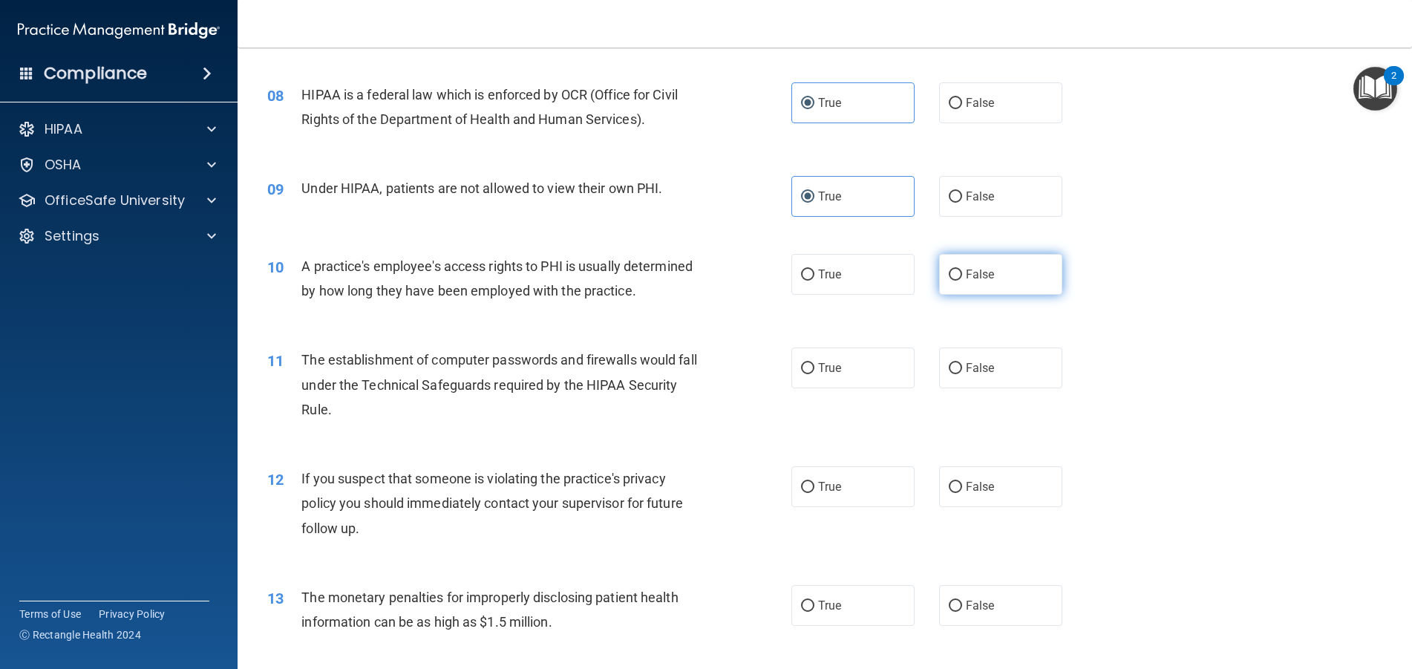
click at [981, 286] on label "False" at bounding box center [1000, 274] width 123 height 41
click at [962, 281] on input "False" at bounding box center [955, 274] width 13 height 11
radio input "true"
click at [845, 388] on label "True" at bounding box center [852, 367] width 123 height 41
click at [814, 374] on input "True" at bounding box center [807, 368] width 13 height 11
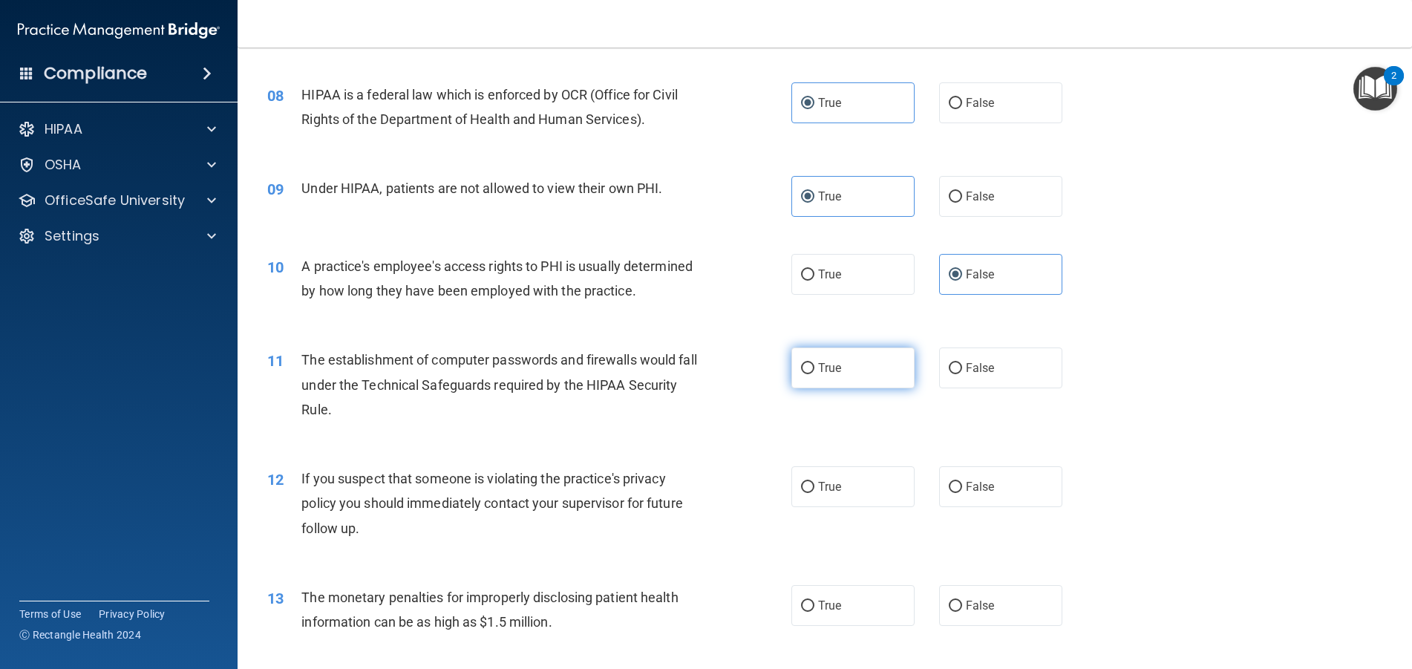
radio input "true"
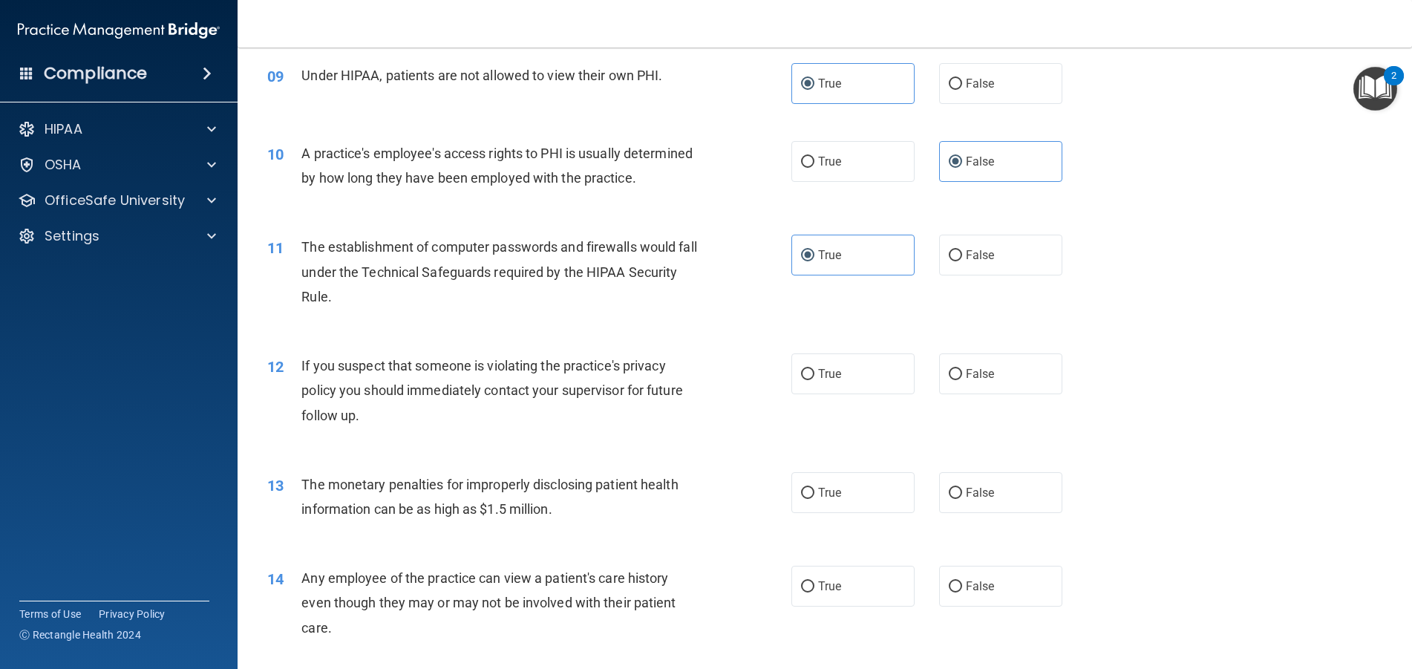
scroll to position [964, 0]
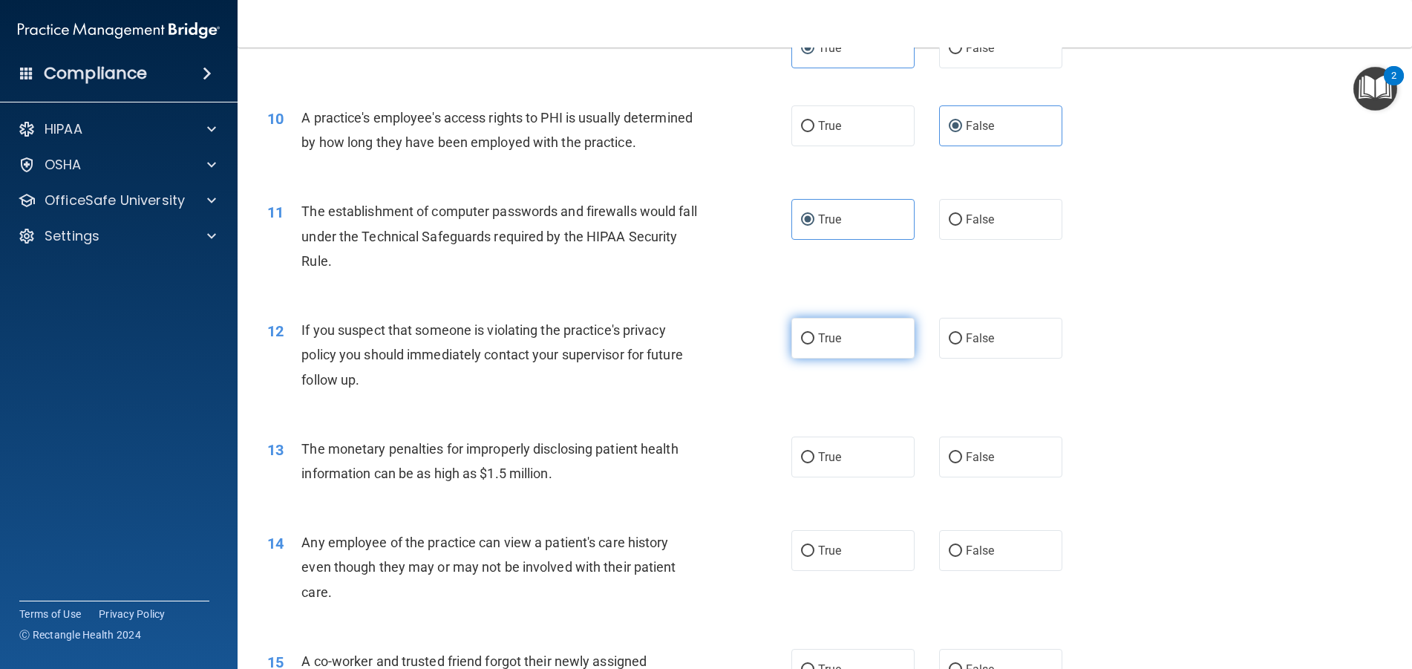
click at [811, 359] on label "True" at bounding box center [852, 338] width 123 height 41
click at [811, 344] on input "True" at bounding box center [807, 338] width 13 height 11
radio input "true"
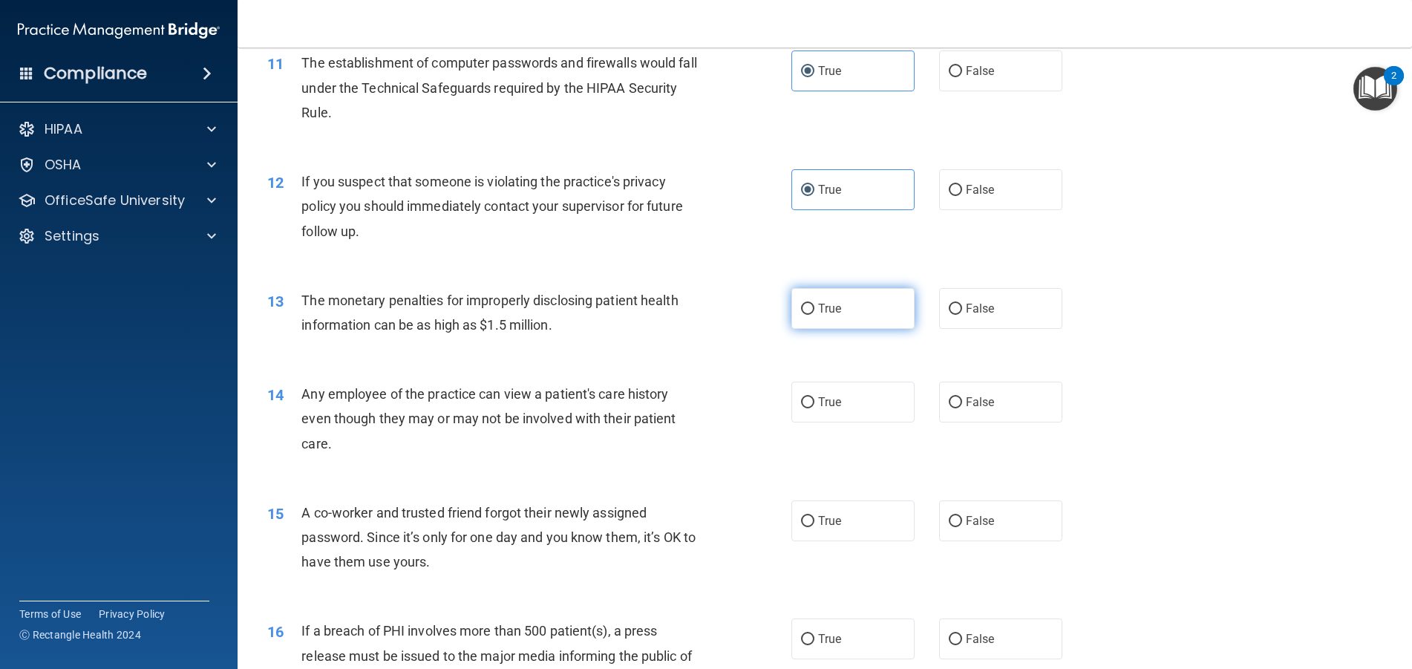
click at [904, 329] on label "True" at bounding box center [852, 308] width 123 height 41
click at [814, 315] on input "True" at bounding box center [807, 309] width 13 height 11
radio input "true"
drag, startPoint x: 1059, startPoint y: 451, endPoint x: 993, endPoint y: 420, distance: 73.1
click at [1058, 451] on div "14 Any employee of the practice can view a patient's care history even though t…" at bounding box center [824, 422] width 1137 height 119
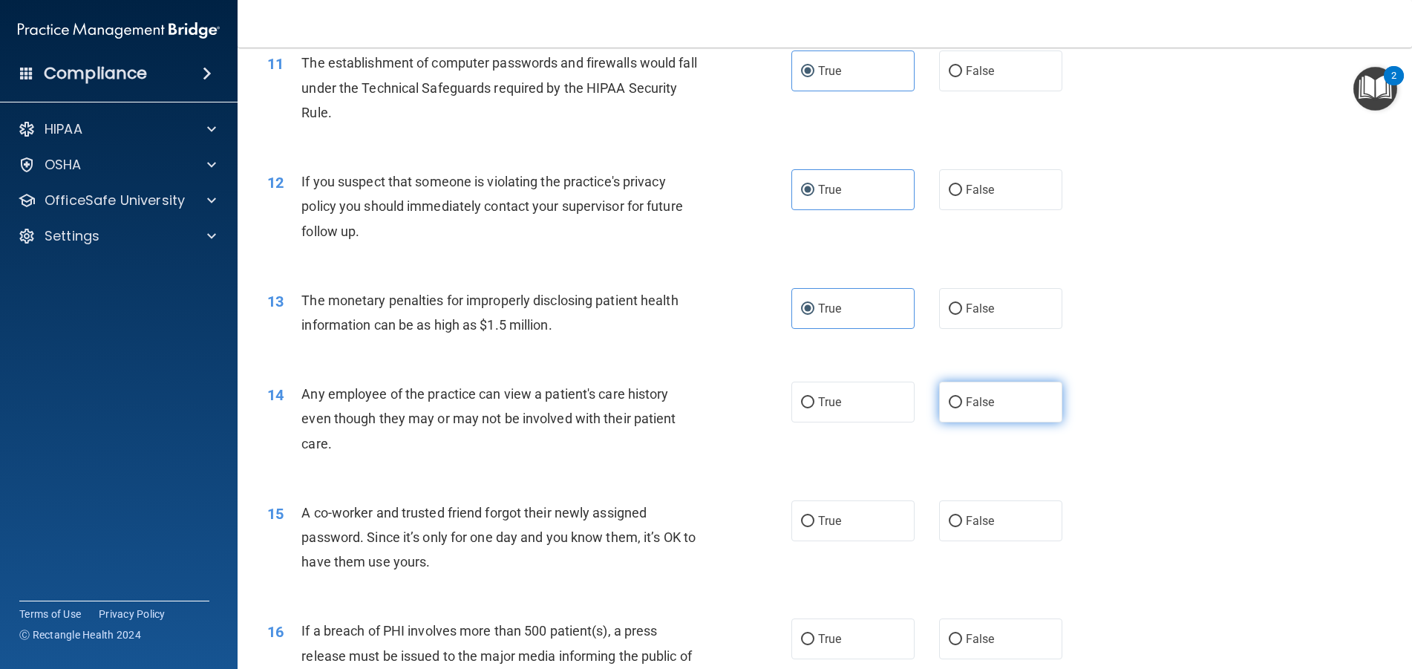
click at [993, 419] on label "False" at bounding box center [1000, 402] width 123 height 41
click at [962, 408] on input "False" at bounding box center [955, 402] width 13 height 11
radio input "true"
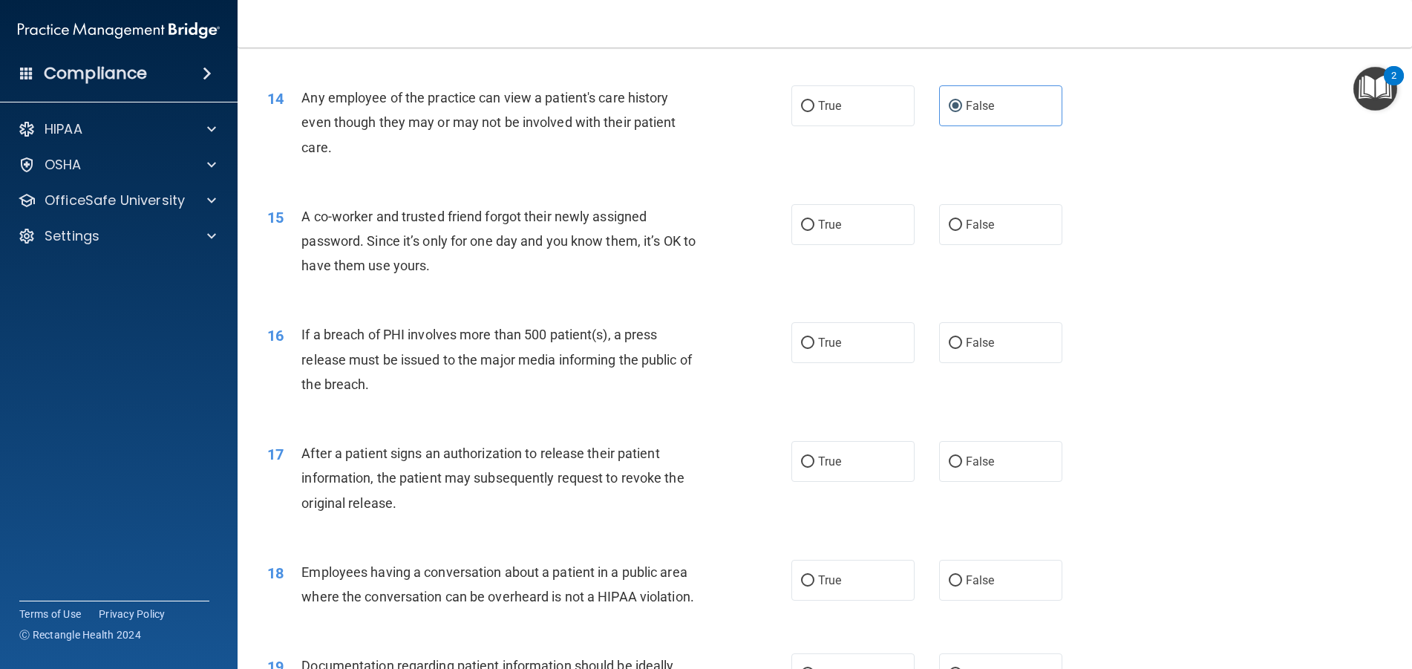
scroll to position [1410, 0]
click at [975, 244] on label "False" at bounding box center [1000, 223] width 123 height 41
click at [962, 230] on input "False" at bounding box center [955, 224] width 13 height 11
radio input "true"
click at [801, 348] on input "True" at bounding box center [807, 342] width 13 height 11
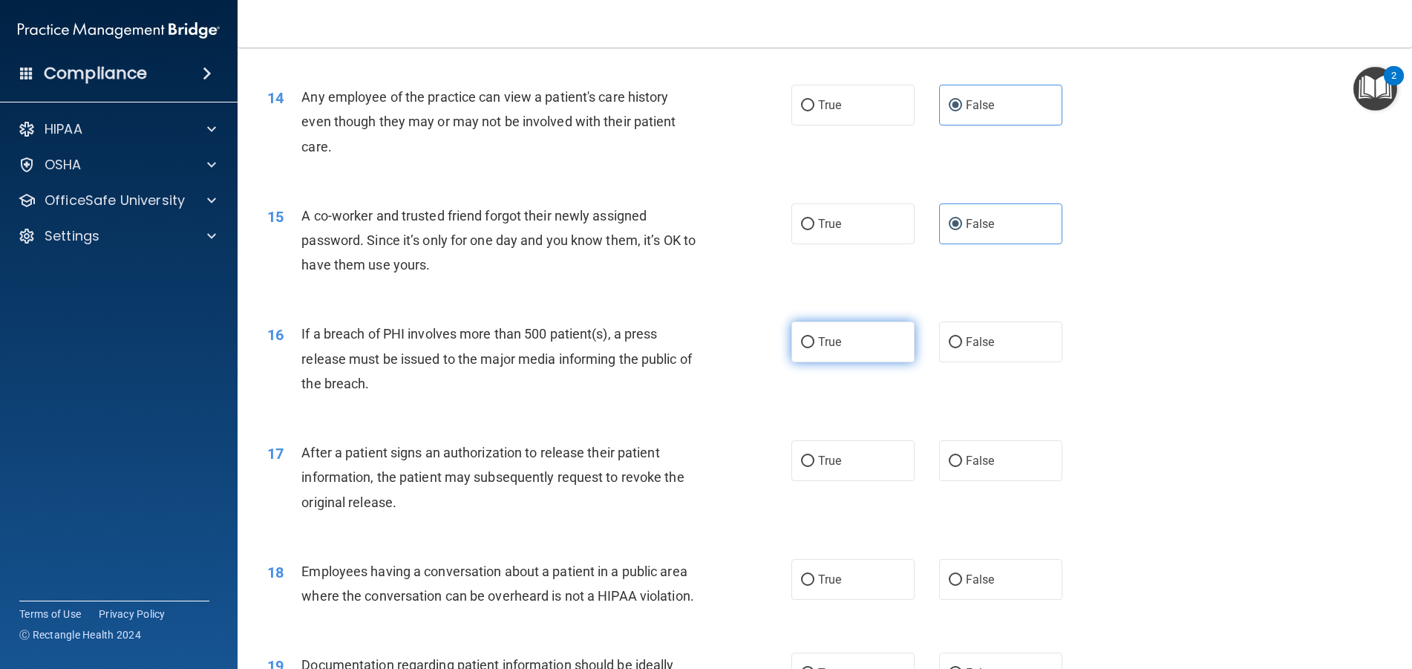
radio input "true"
click at [990, 362] on label "False" at bounding box center [1000, 341] width 123 height 41
click at [962, 348] on input "False" at bounding box center [955, 342] width 13 height 11
radio input "true"
radio input "false"
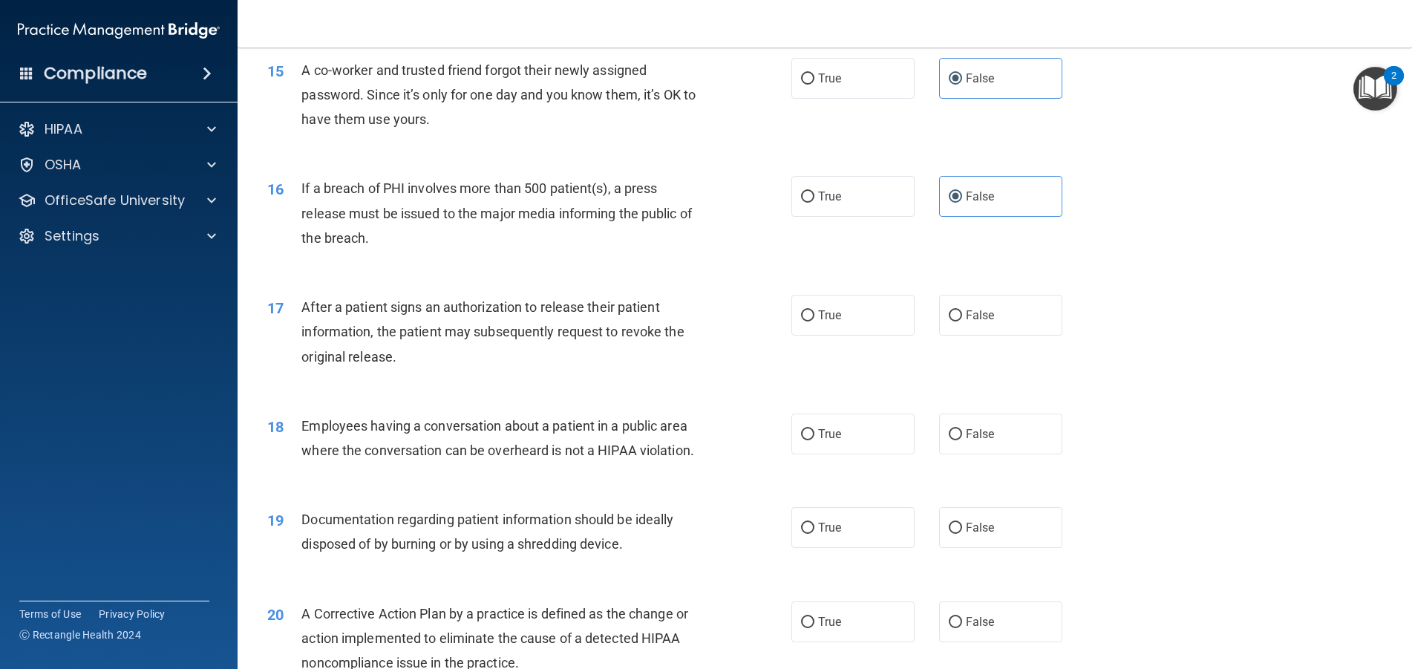
scroll to position [1558, 0]
click at [867, 333] on label "True" at bounding box center [852, 312] width 123 height 41
click at [814, 318] on input "True" at bounding box center [807, 312] width 13 height 11
radio input "true"
click at [1014, 451] on label "False" at bounding box center [1000, 431] width 123 height 41
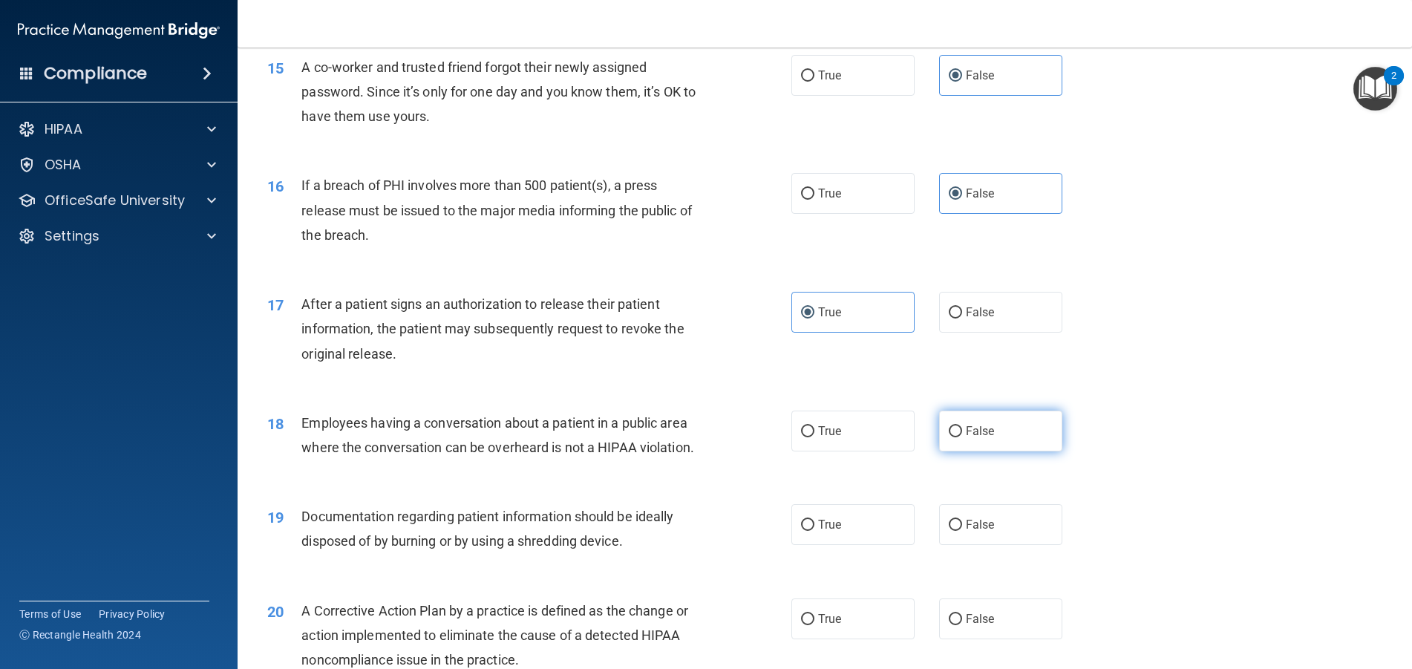
click at [962, 437] on input "False" at bounding box center [955, 431] width 13 height 11
radio input "true"
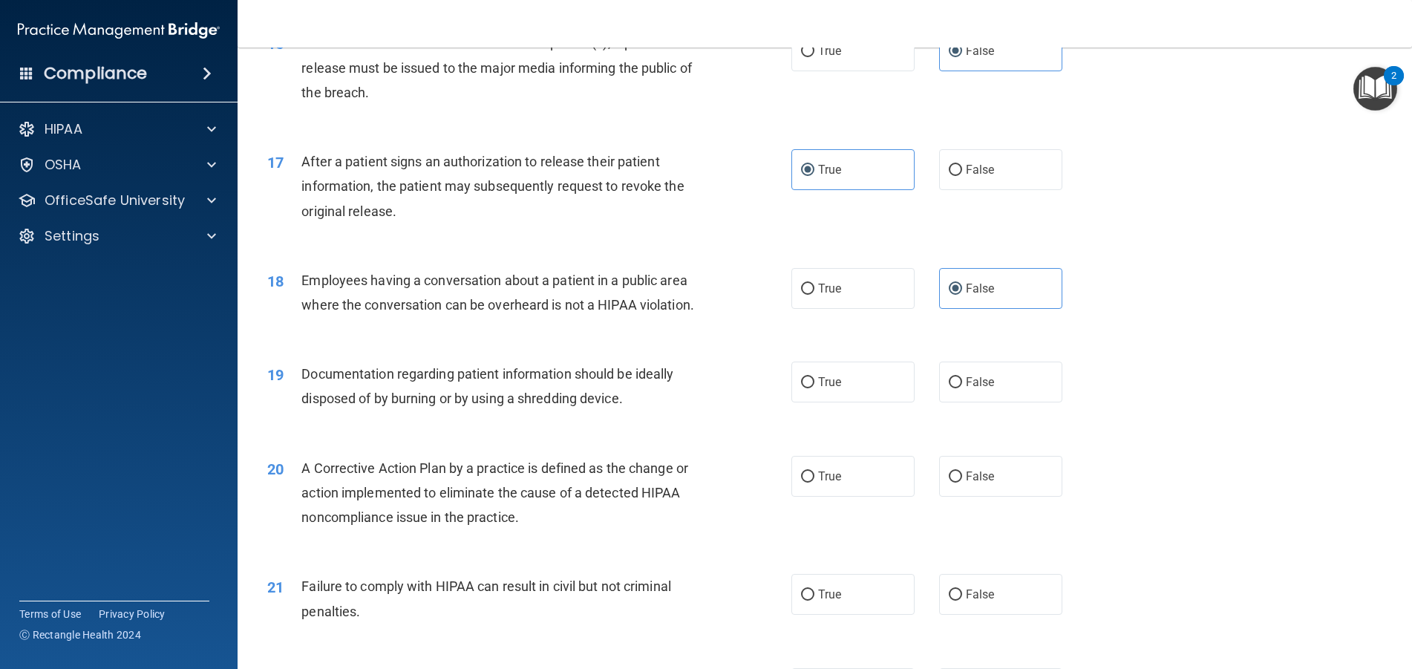
scroll to position [1781, 0]
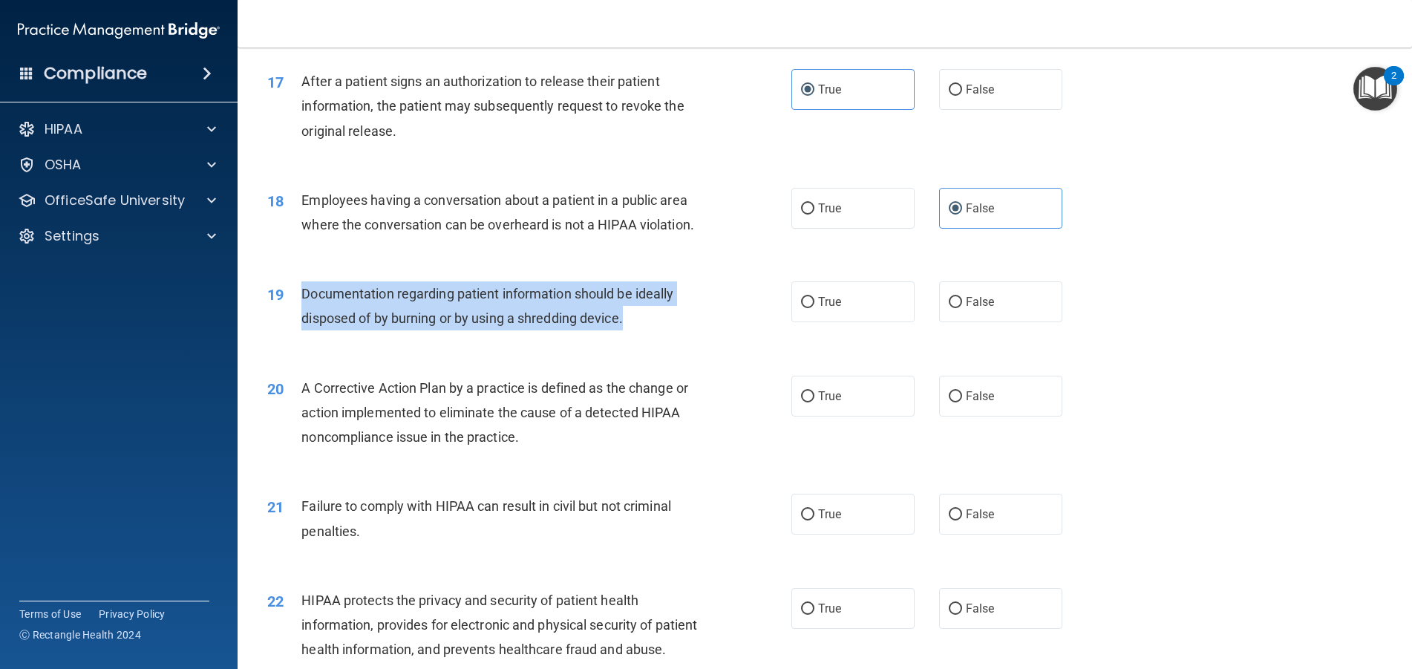
drag, startPoint x: 301, startPoint y: 315, endPoint x: 658, endPoint y: 343, distance: 358.2
click at [784, 338] on div "19 Documentation regarding patient information should be ideally disposed of by…" at bounding box center [529, 309] width 569 height 56
copy span "Documentation regarding patient information should be ideally disposed of by bu…"
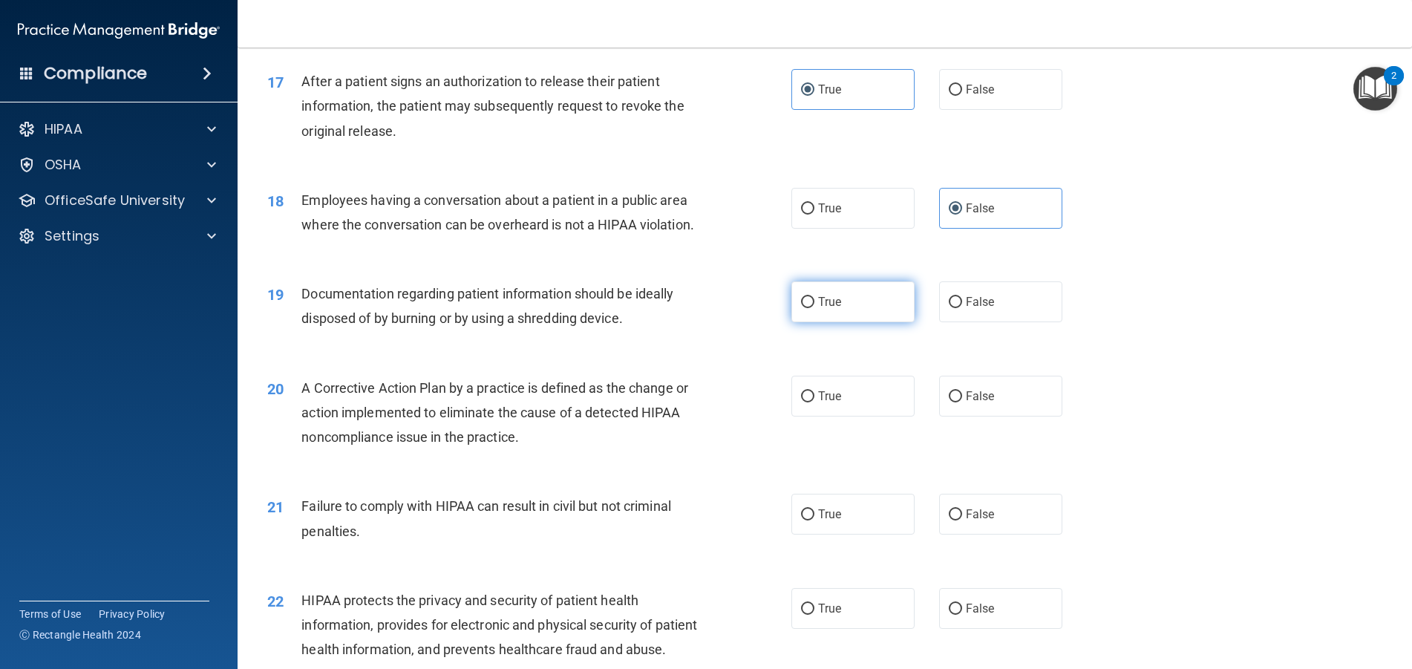
click at [863, 315] on label "True" at bounding box center [852, 301] width 123 height 41
click at [814, 308] on input "True" at bounding box center [807, 302] width 13 height 11
radio input "true"
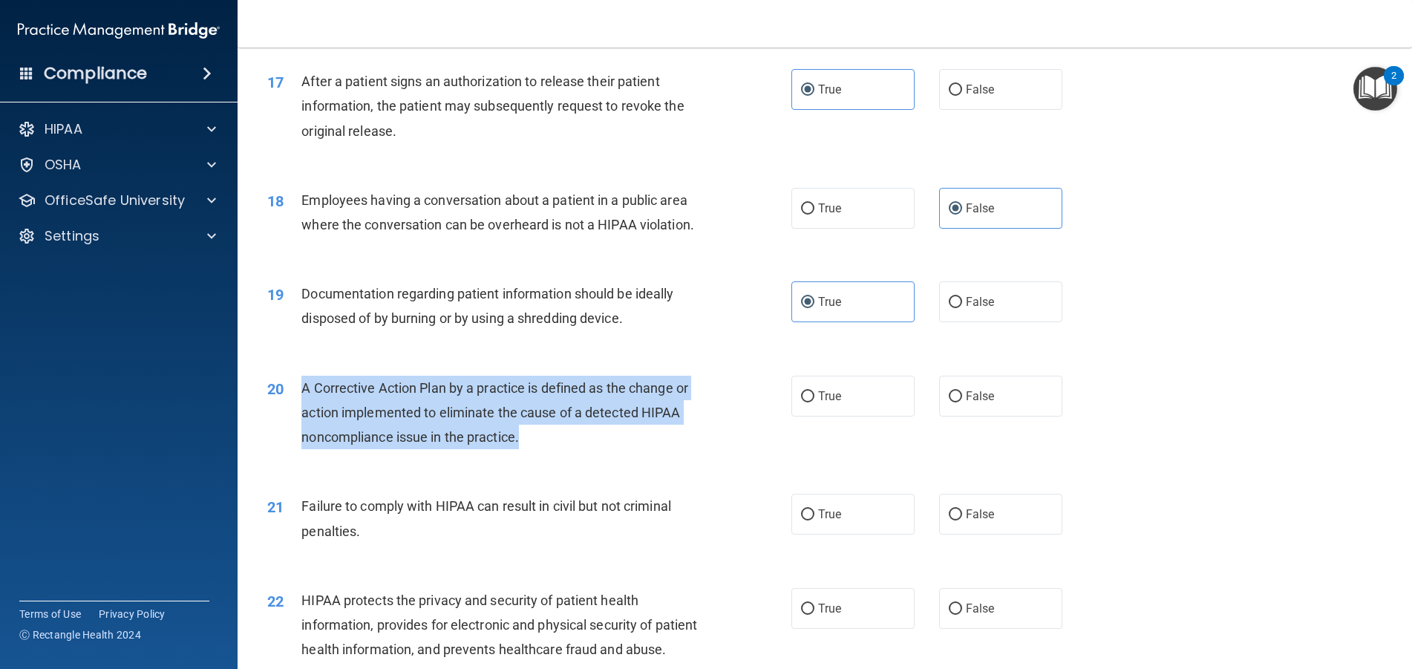
drag, startPoint x: 298, startPoint y: 409, endPoint x: 700, endPoint y: 476, distance: 407.1
click at [700, 457] on div "20 A Corrective Action Plan by a practice is defined as the change or action im…" at bounding box center [529, 417] width 569 height 82
copy div "A Corrective Action Plan by a practice is defined as the change or action imple…"
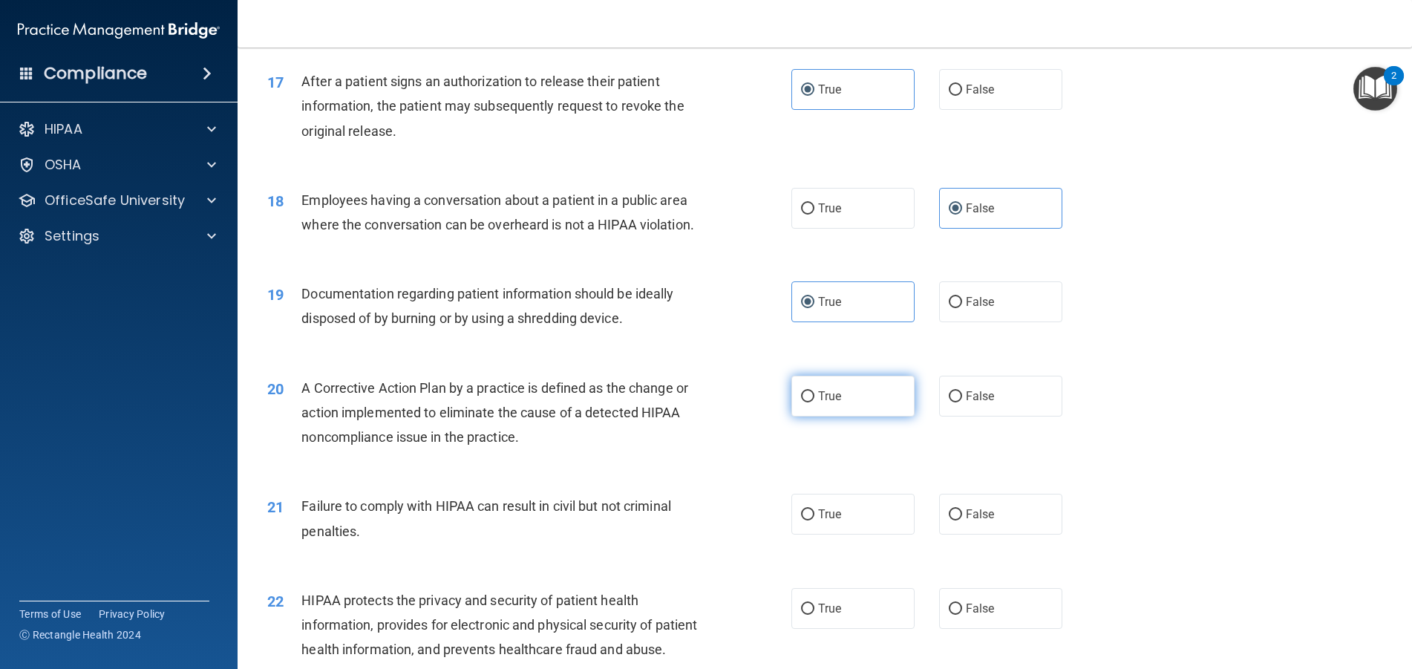
click at [860, 416] on label "True" at bounding box center [852, 396] width 123 height 41
click at [814, 402] on input "True" at bounding box center [807, 396] width 13 height 11
radio input "true"
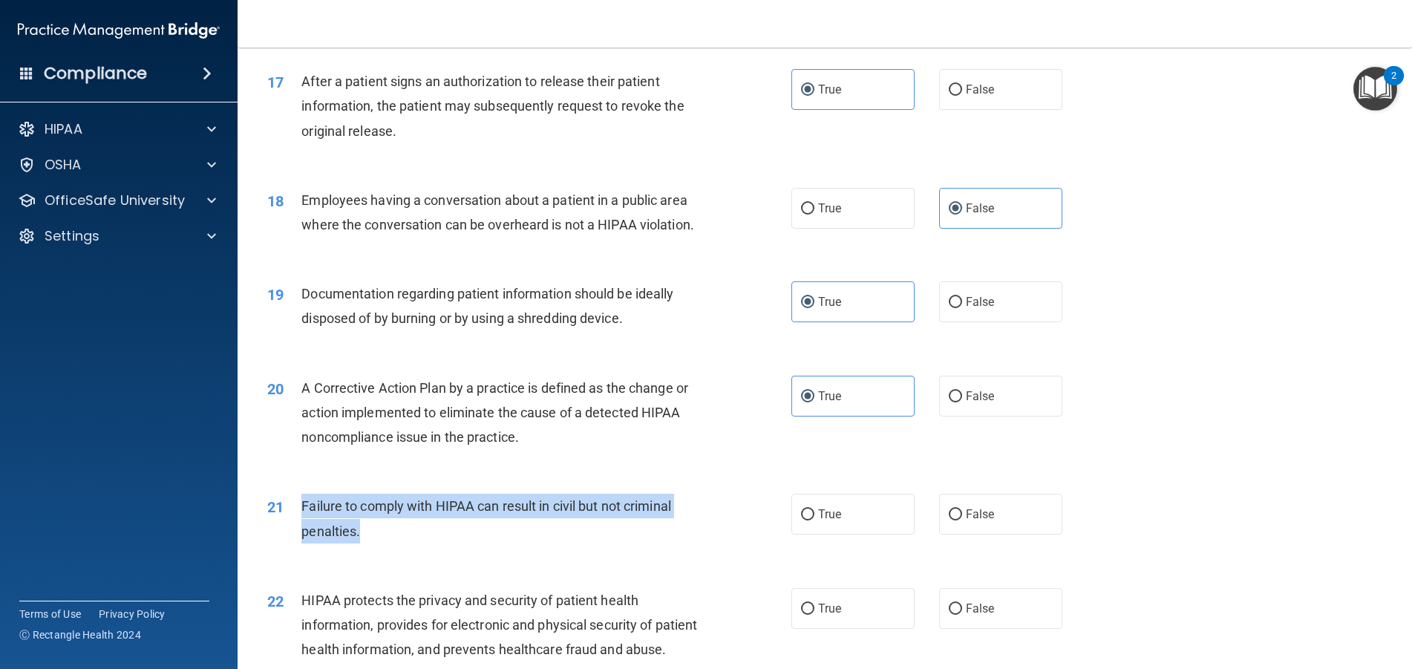
drag, startPoint x: 298, startPoint y: 532, endPoint x: 655, endPoint y: 563, distance: 359.2
click at [655, 550] on div "21 Failure to comply with HIPAA can result in civil but not criminal penalties." at bounding box center [529, 522] width 569 height 56
copy div "Failure to comply with HIPAA can result in civil but not criminal penalties."
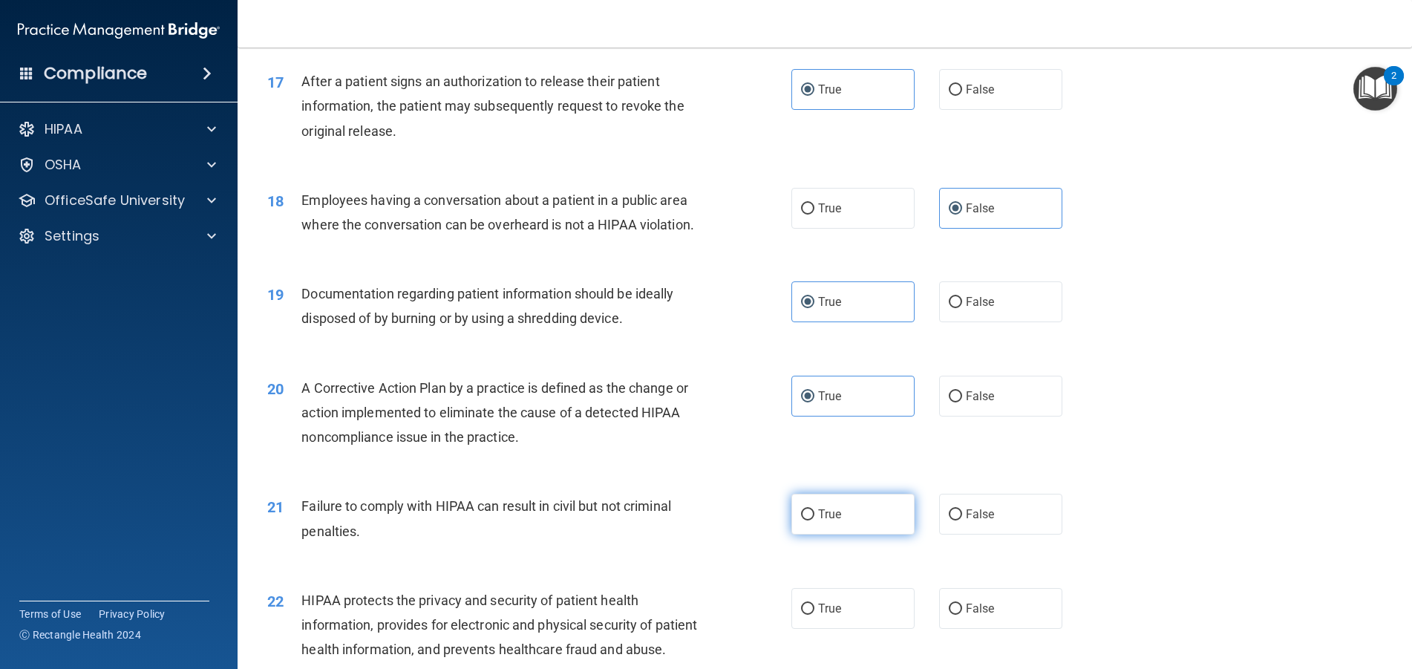
click at [855, 526] on label "True" at bounding box center [852, 514] width 123 height 41
click at [814, 520] on input "True" at bounding box center [807, 514] width 13 height 11
radio input "true"
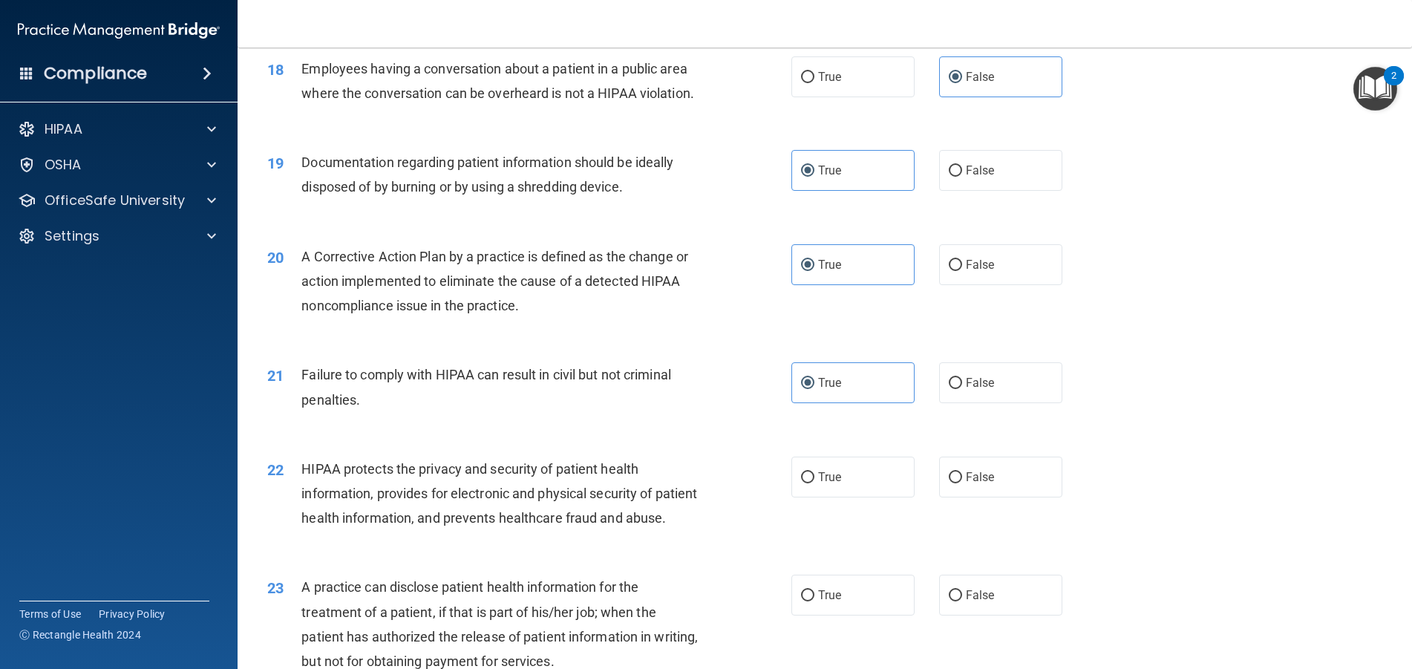
scroll to position [2078, 0]
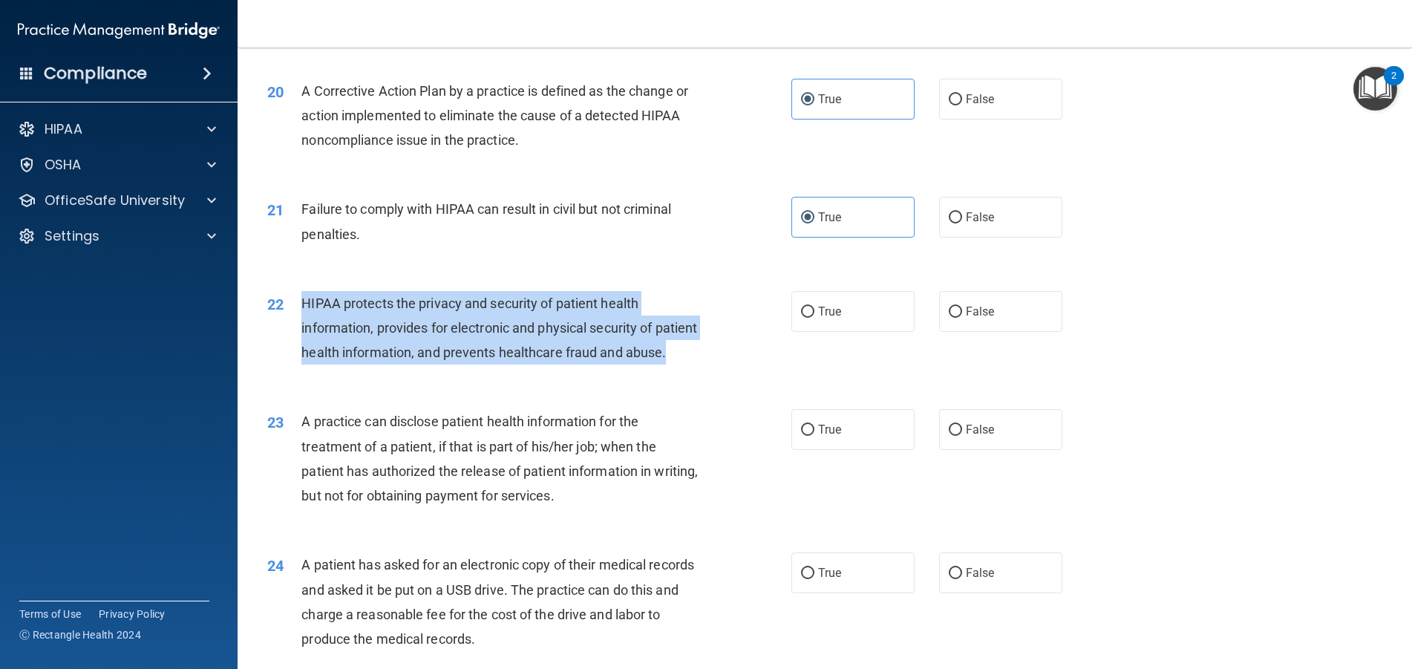
drag, startPoint x: 296, startPoint y: 333, endPoint x: 666, endPoint y: 393, distance: 374.5
click at [666, 373] on div "22 HIPAA protects the privacy and security of patient health information, provi…" at bounding box center [529, 332] width 569 height 82
copy div "HIPAA protects the privacy and security of patient health information, provides…"
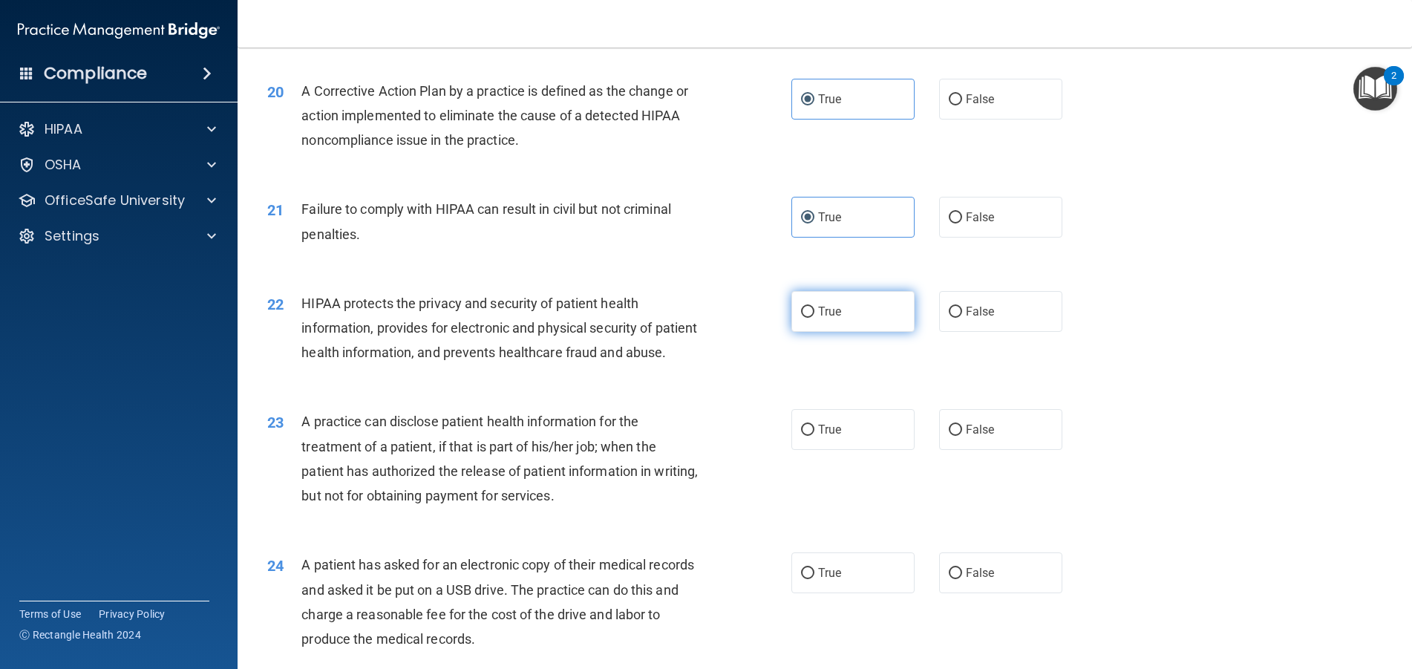
click at [837, 332] on label "True" at bounding box center [852, 311] width 123 height 41
click at [814, 318] on input "True" at bounding box center [807, 312] width 13 height 11
radio input "true"
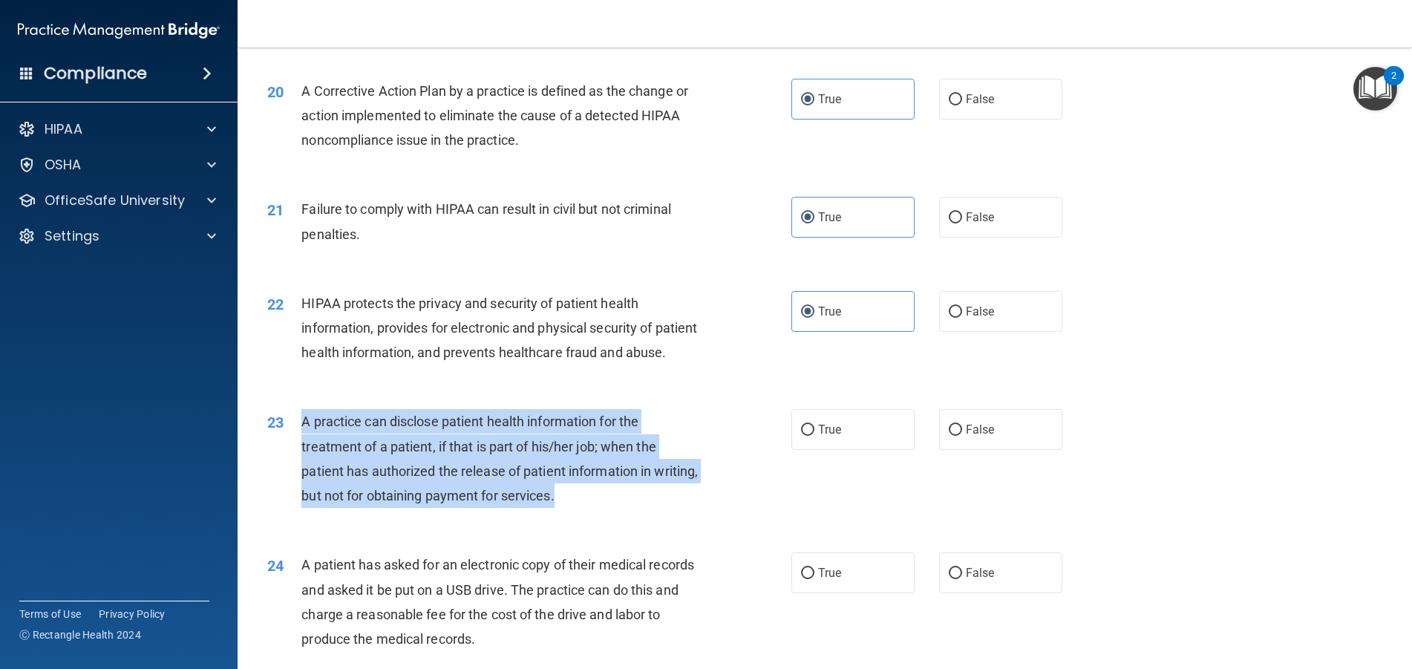
drag, startPoint x: 301, startPoint y: 470, endPoint x: 491, endPoint y: 480, distance: 191.0
click at [664, 508] on div "A practice can disclose patient health information for the treatment of a patie…" at bounding box center [506, 458] width 410 height 99
copy span "A practice can disclose patient health information for the treatment of a patie…"
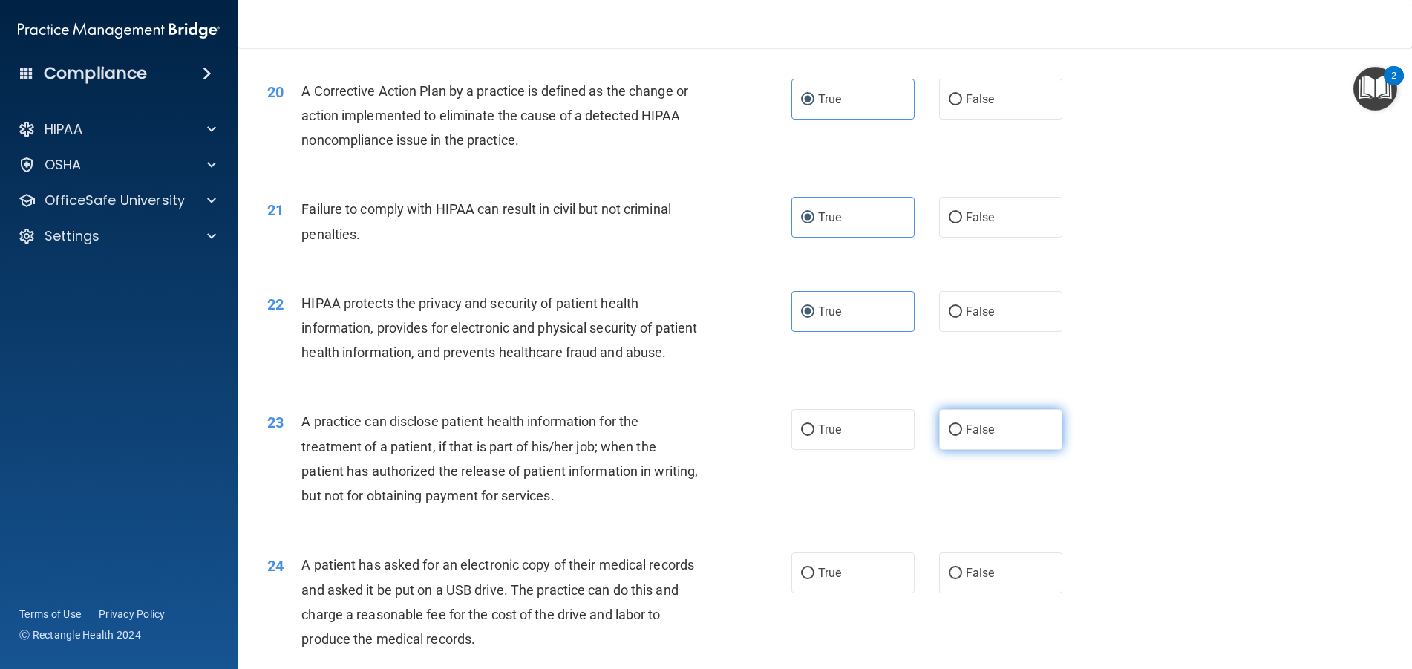
click at [984, 436] on span "False" at bounding box center [980, 429] width 29 height 14
click at [962, 436] on input "False" at bounding box center [955, 430] width 13 height 11
radio input "true"
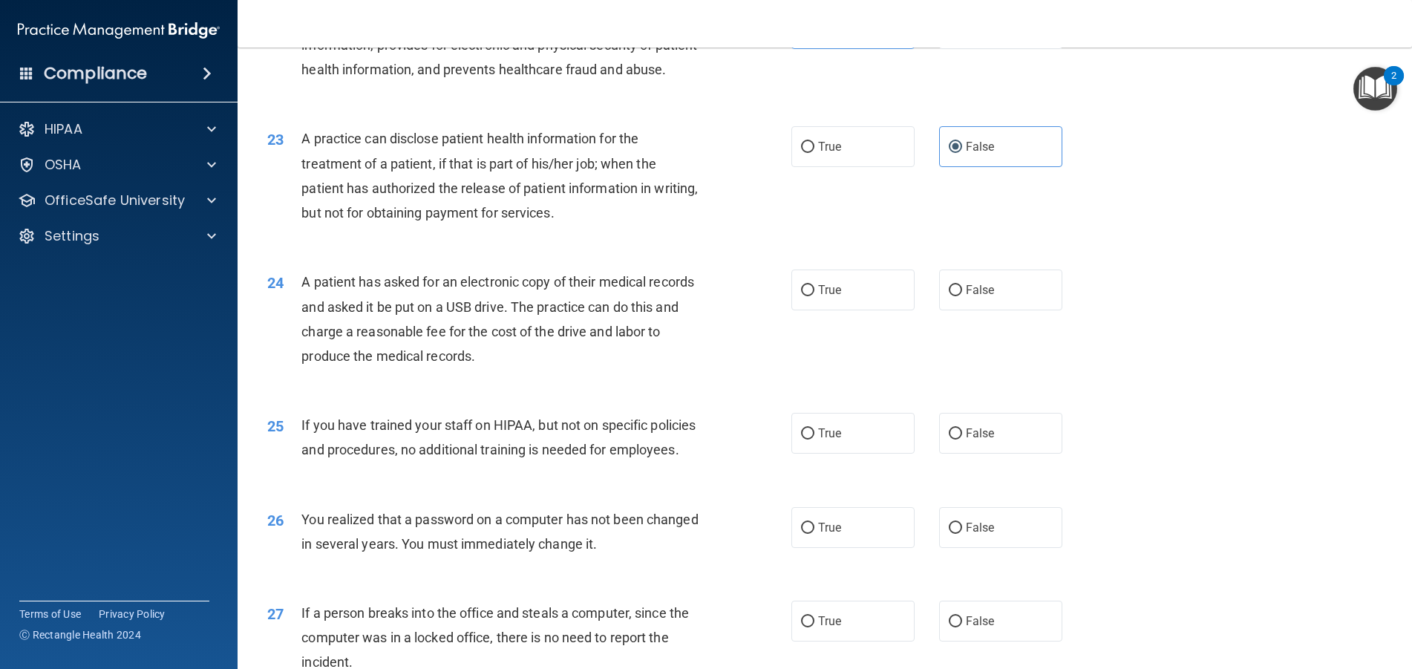
scroll to position [2449, 0]
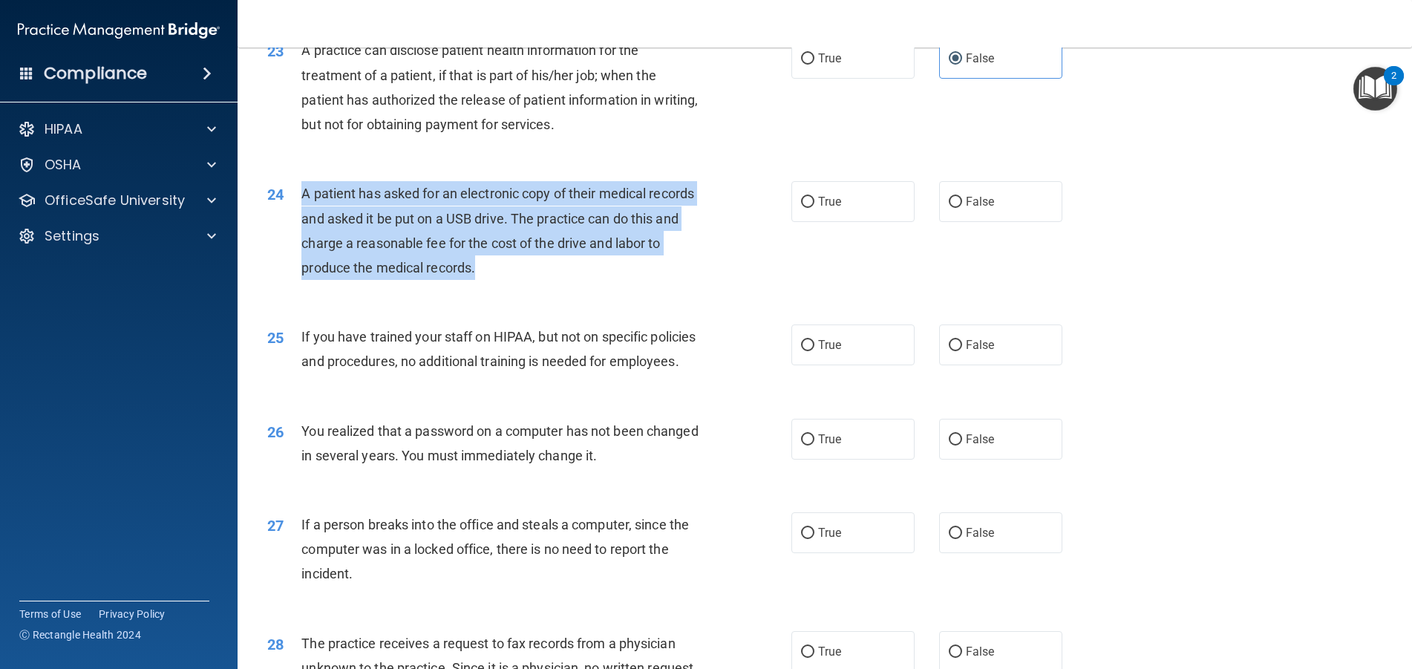
drag, startPoint x: 295, startPoint y: 241, endPoint x: 658, endPoint y: 330, distance: 373.8
click at [658, 287] on div "24 A patient has asked for an electronic copy of their medical records and aske…" at bounding box center [529, 234] width 569 height 106
copy div "A patient has asked for an electronic copy of their medical records and asked i…"
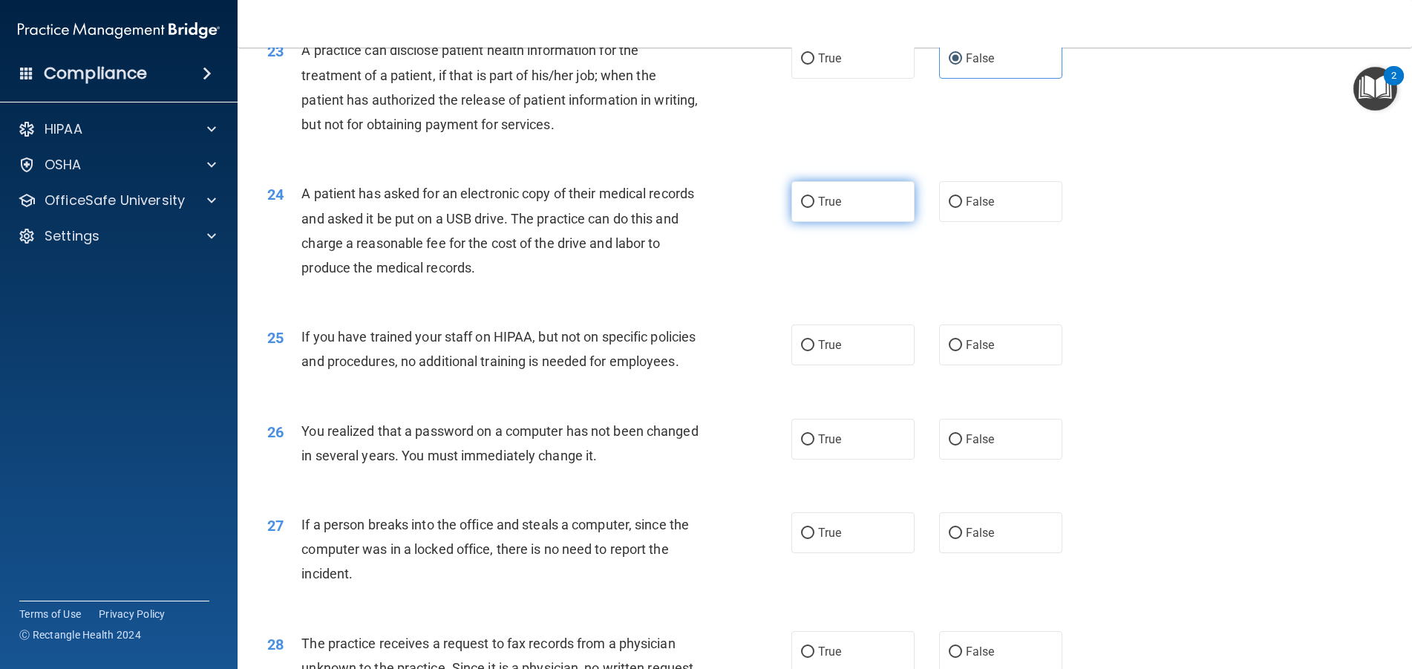
drag, startPoint x: 851, startPoint y: 226, endPoint x: 850, endPoint y: 237, distance: 10.4
click at [851, 229] on div "24 A patient has asked for an electronic copy of their medical records and aske…" at bounding box center [824, 234] width 1137 height 143
click at [850, 222] on label "True" at bounding box center [852, 201] width 123 height 41
click at [814, 208] on input "True" at bounding box center [807, 202] width 13 height 11
radio input "true"
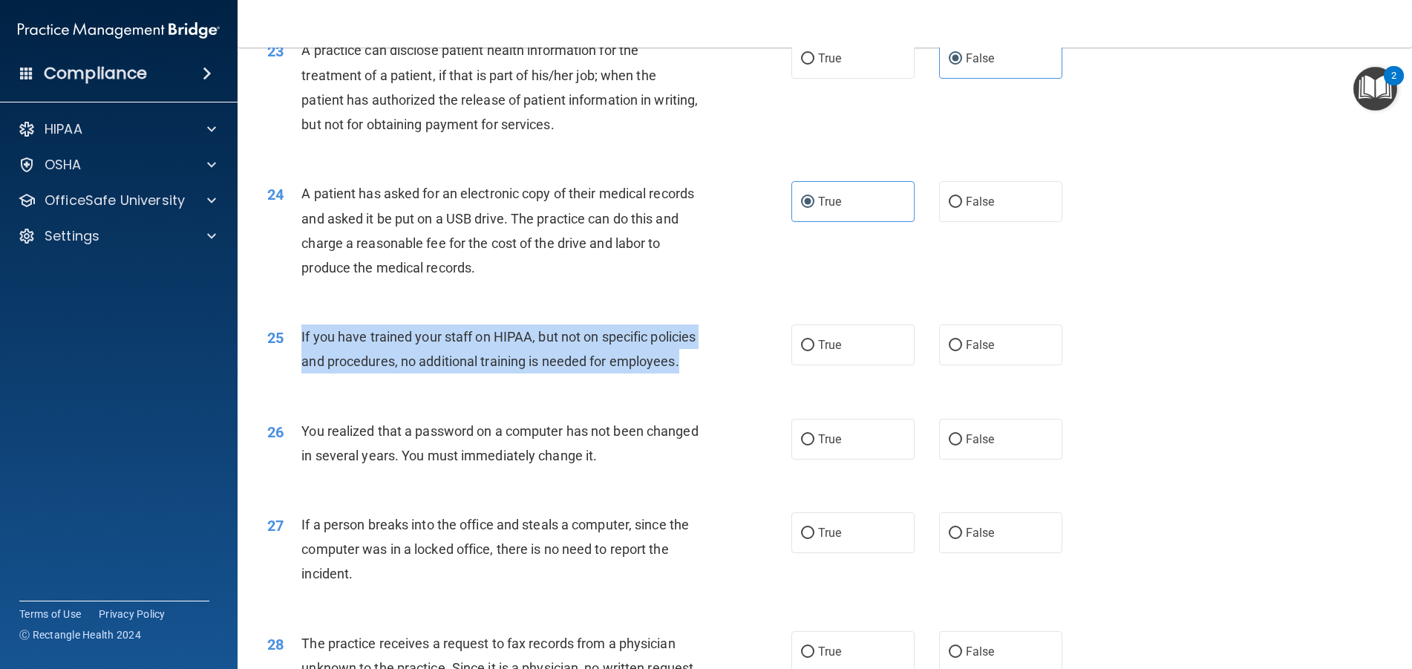
drag, startPoint x: 296, startPoint y: 377, endPoint x: 662, endPoint y: 446, distance: 372.4
click at [662, 381] on div "25 If you have trained your staff on HIPAA, but not on specific policies and pr…" at bounding box center [529, 352] width 569 height 56
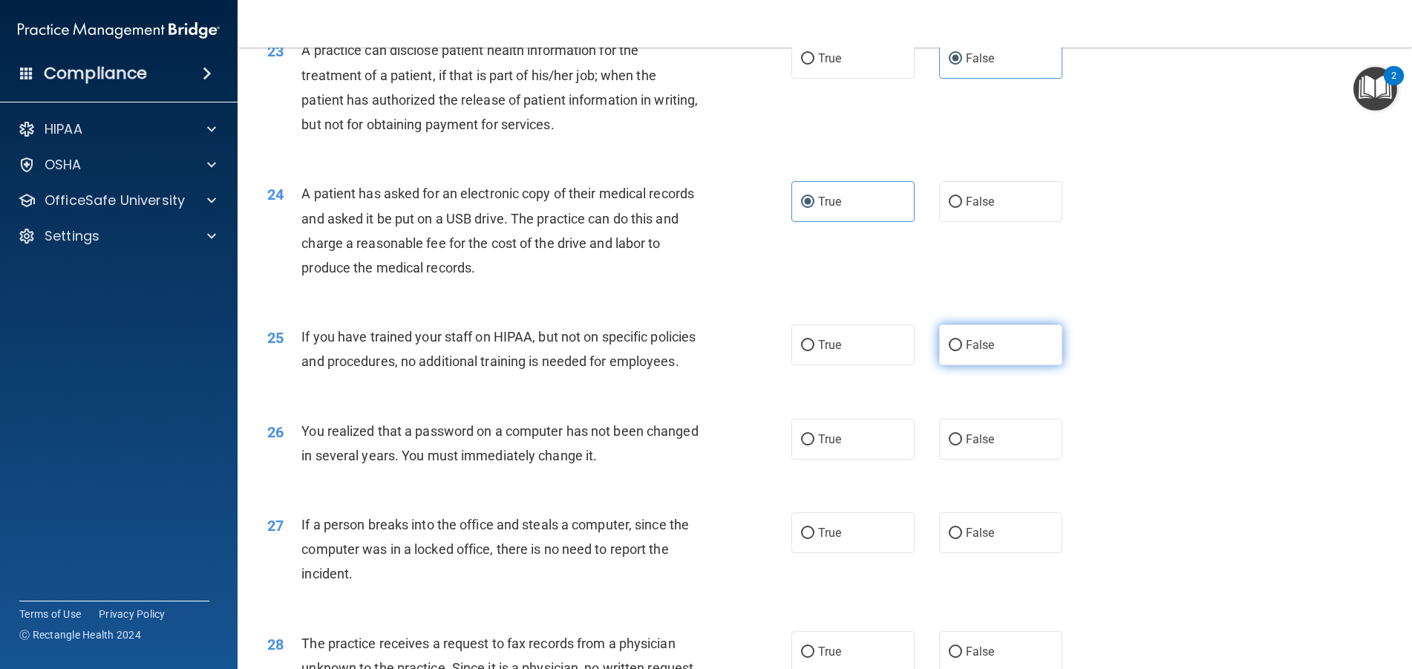
click at [972, 352] on span "False" at bounding box center [980, 345] width 29 height 14
click at [962, 351] on input "False" at bounding box center [955, 345] width 13 height 11
radio input "true"
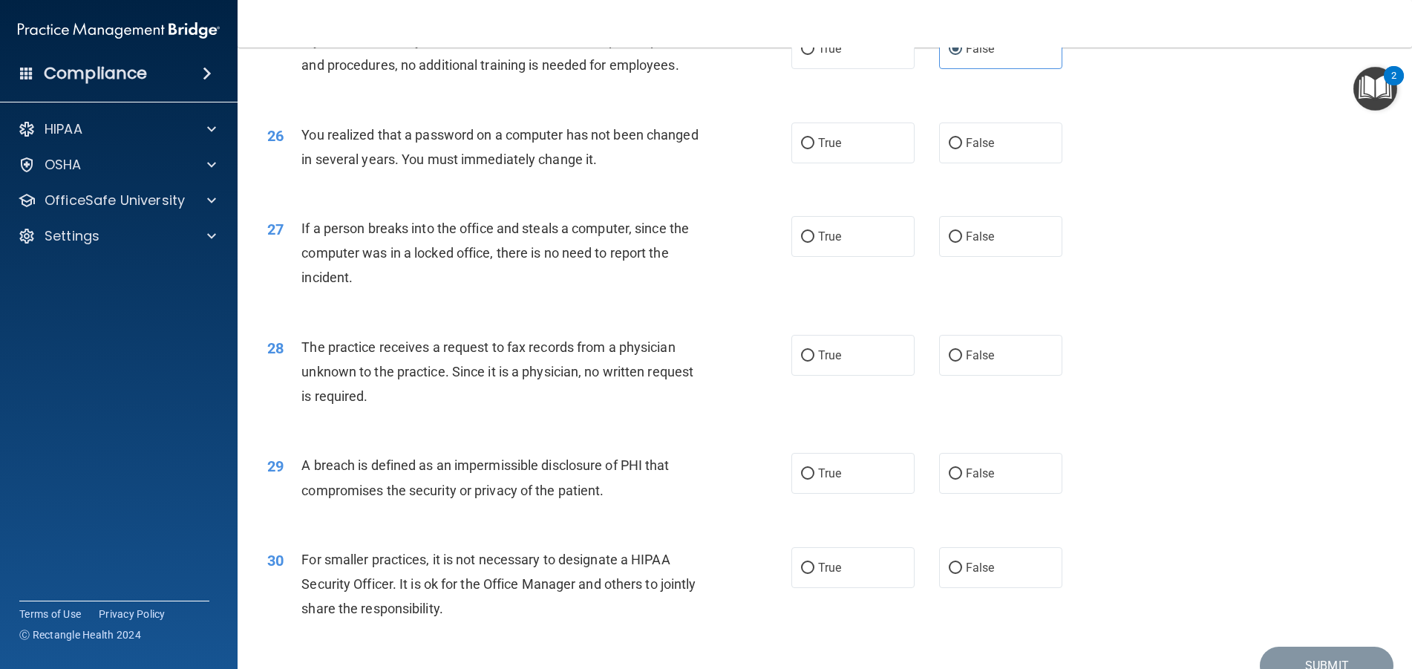
scroll to position [2746, 0]
click at [801, 148] on input "True" at bounding box center [807, 142] width 13 height 11
radio input "true"
click at [957, 256] on label "False" at bounding box center [1000, 235] width 123 height 41
click at [957, 242] on input "False" at bounding box center [955, 236] width 13 height 11
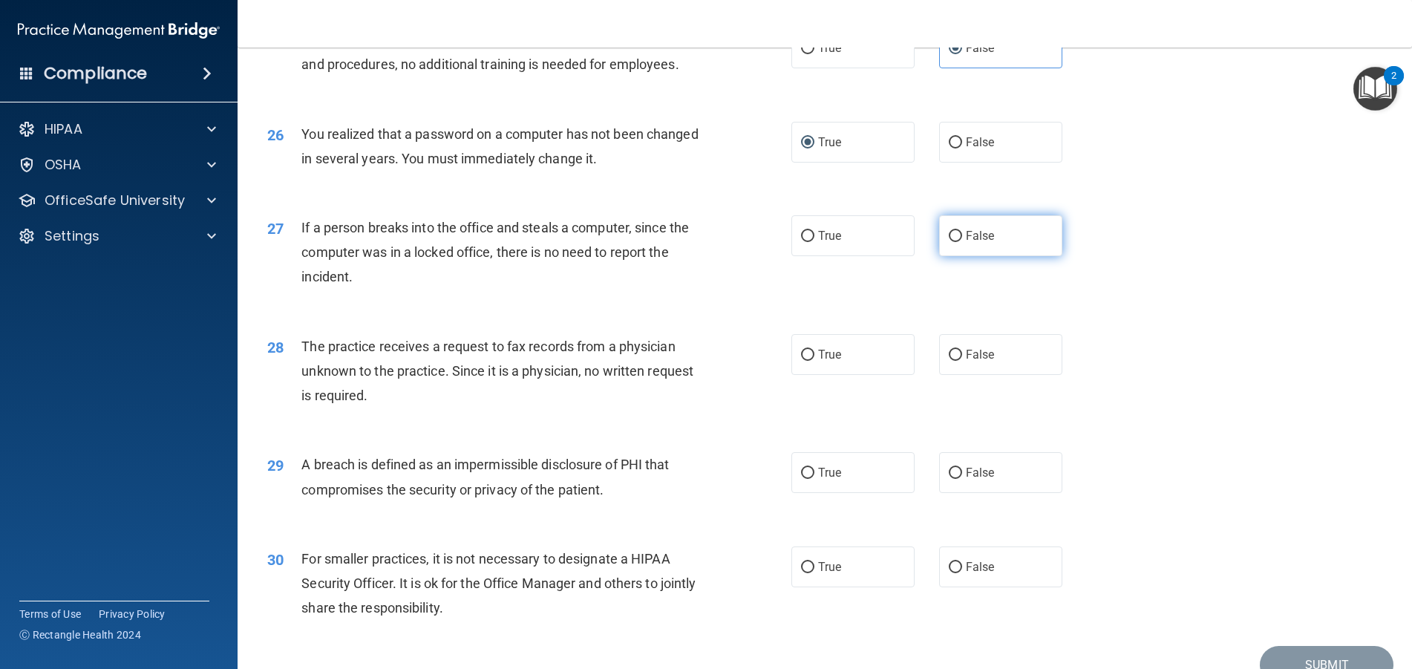
radio input "true"
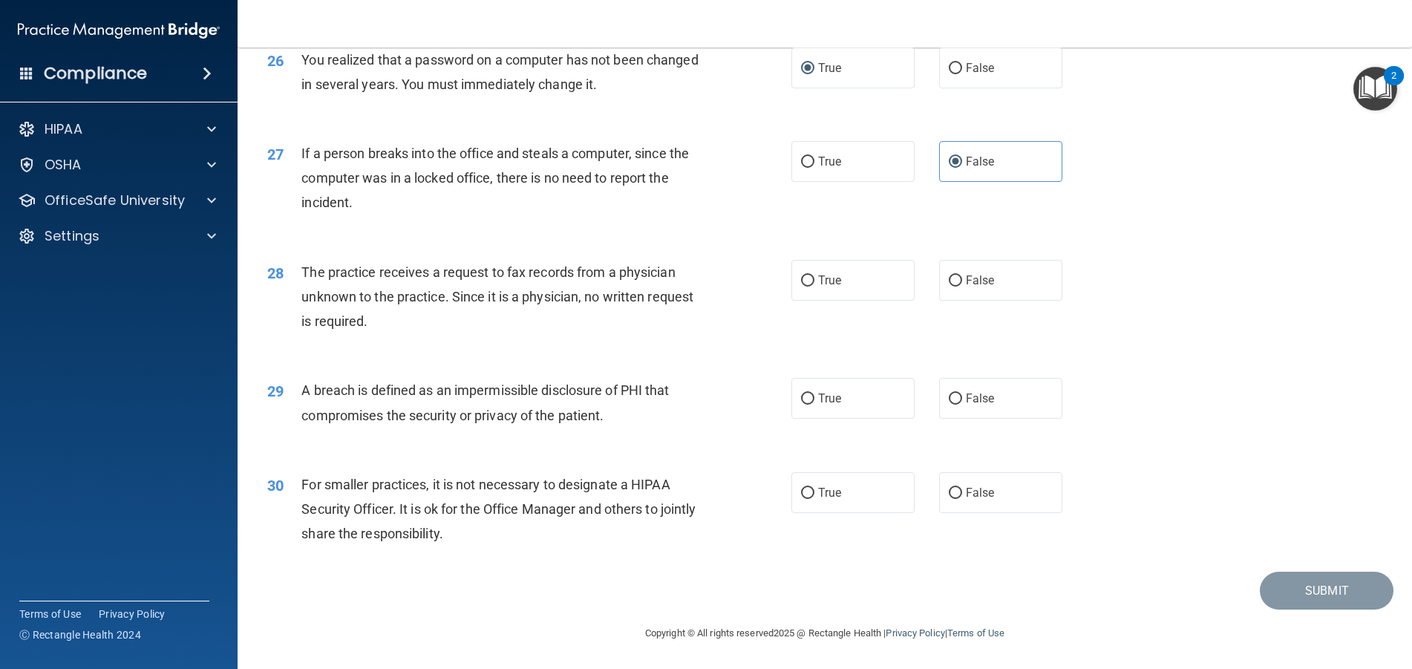
scroll to position [2894, 0]
click at [971, 278] on span "False" at bounding box center [980, 280] width 29 height 14
click at [962, 278] on input "False" at bounding box center [955, 280] width 13 height 11
radio input "true"
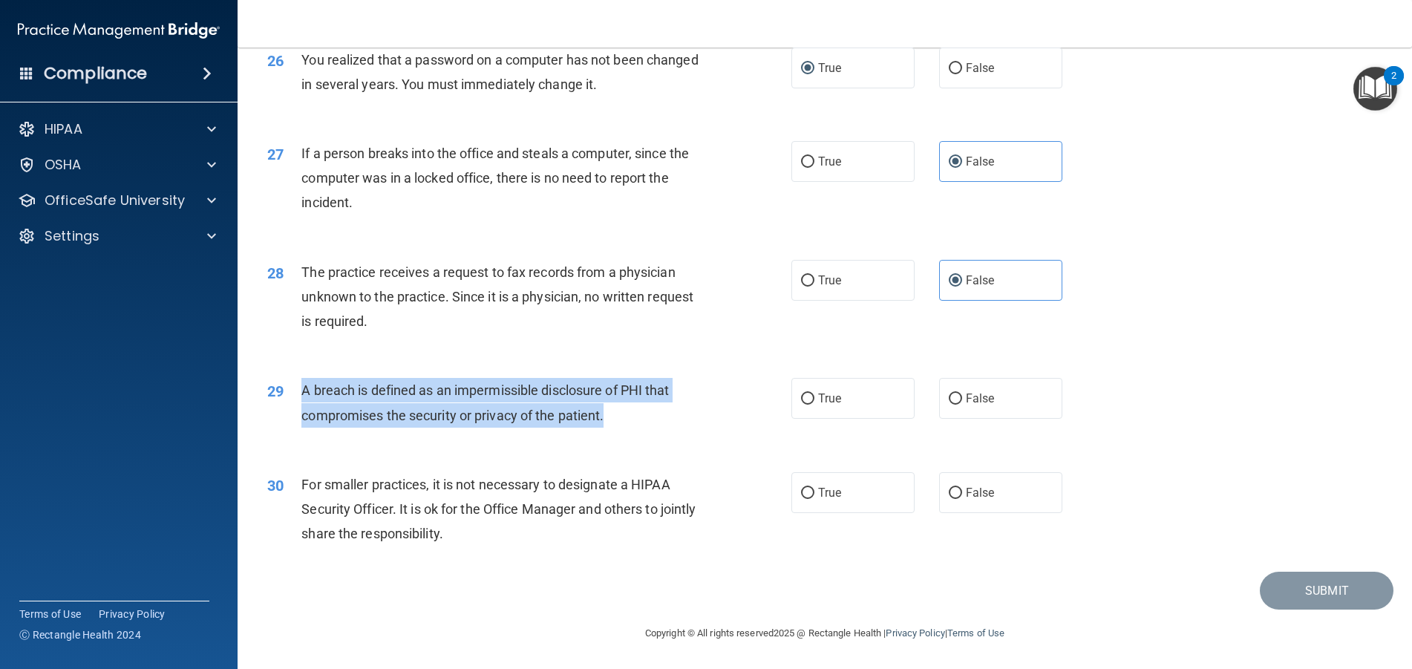
drag, startPoint x: 301, startPoint y: 387, endPoint x: 643, endPoint y: 417, distance: 342.8
click at [643, 417] on div "A breach is defined as an impermissible disclosure of PHI that compromises the …" at bounding box center [506, 402] width 410 height 49
copy span "A breach is defined as an impermissible disclosure of PHI that compromises the …"
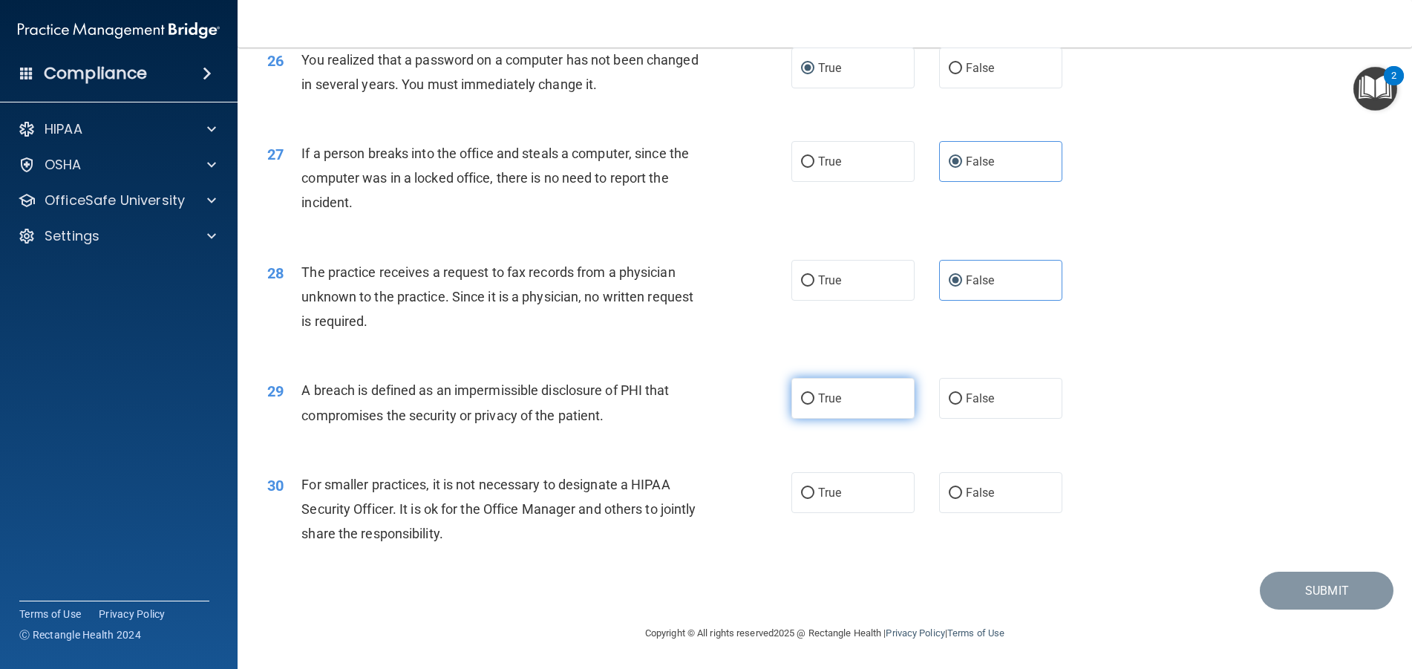
click at [839, 411] on label "True" at bounding box center [852, 398] width 123 height 41
click at [814, 405] on input "True" at bounding box center [807, 398] width 13 height 11
radio input "true"
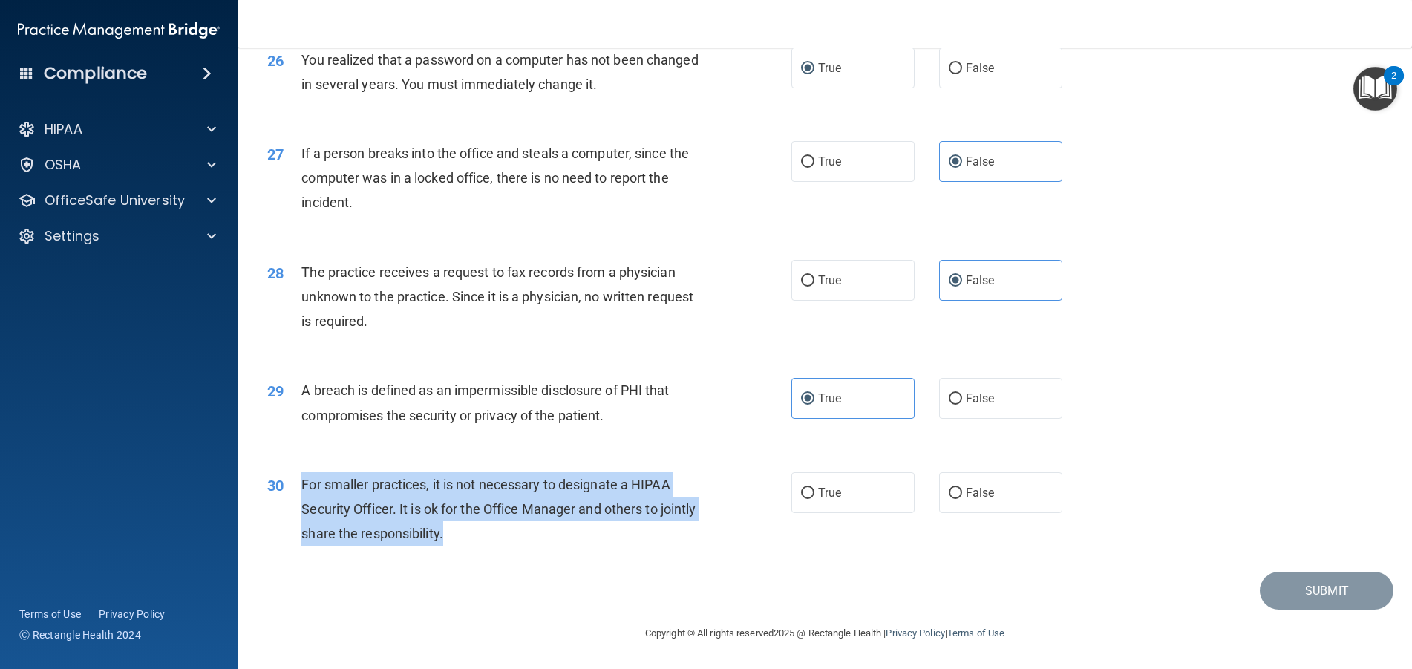
drag, startPoint x: 296, startPoint y: 484, endPoint x: 772, endPoint y: 541, distance: 479.3
click at [772, 541] on div "30 For smaller practices, it is not necessary to designate a HIPAA Security Off…" at bounding box center [529, 513] width 569 height 82
copy div "For smaller practices, it is not necessary to designate a HIPAA Security Office…"
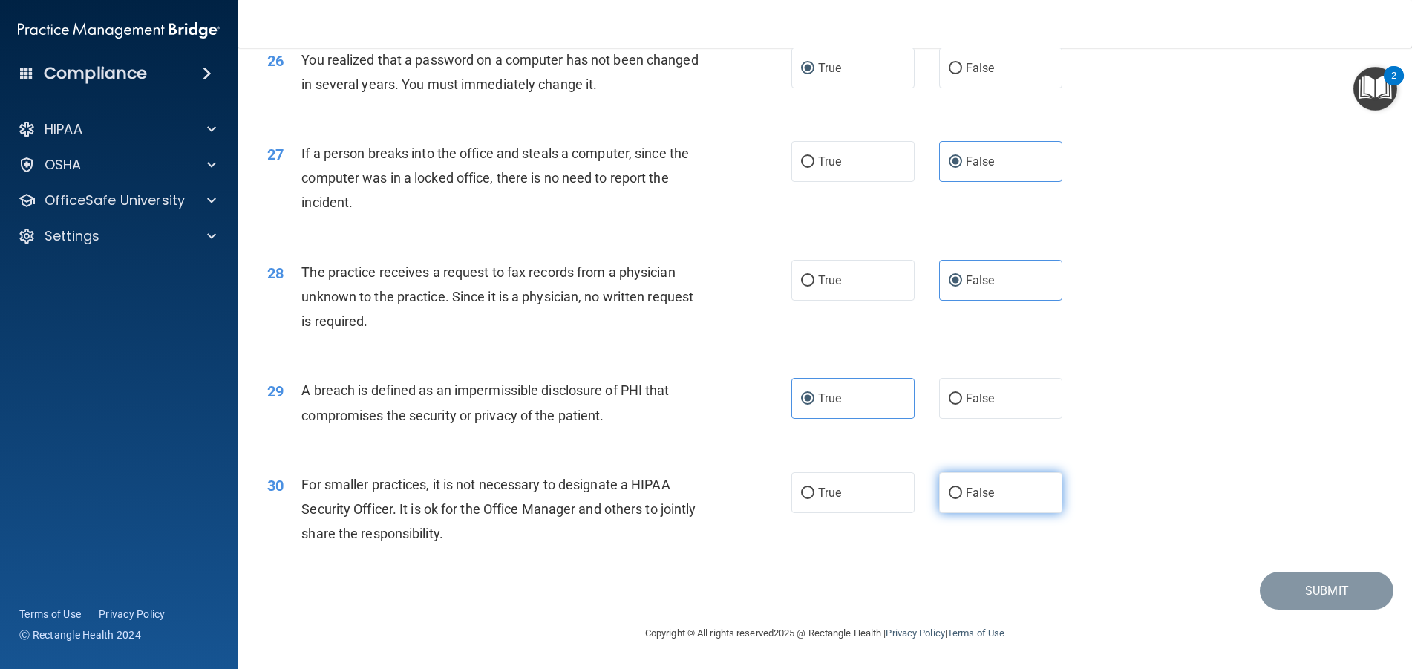
click at [957, 504] on label "False" at bounding box center [1000, 492] width 123 height 41
click at [957, 499] on input "False" at bounding box center [955, 493] width 13 height 11
radio input "true"
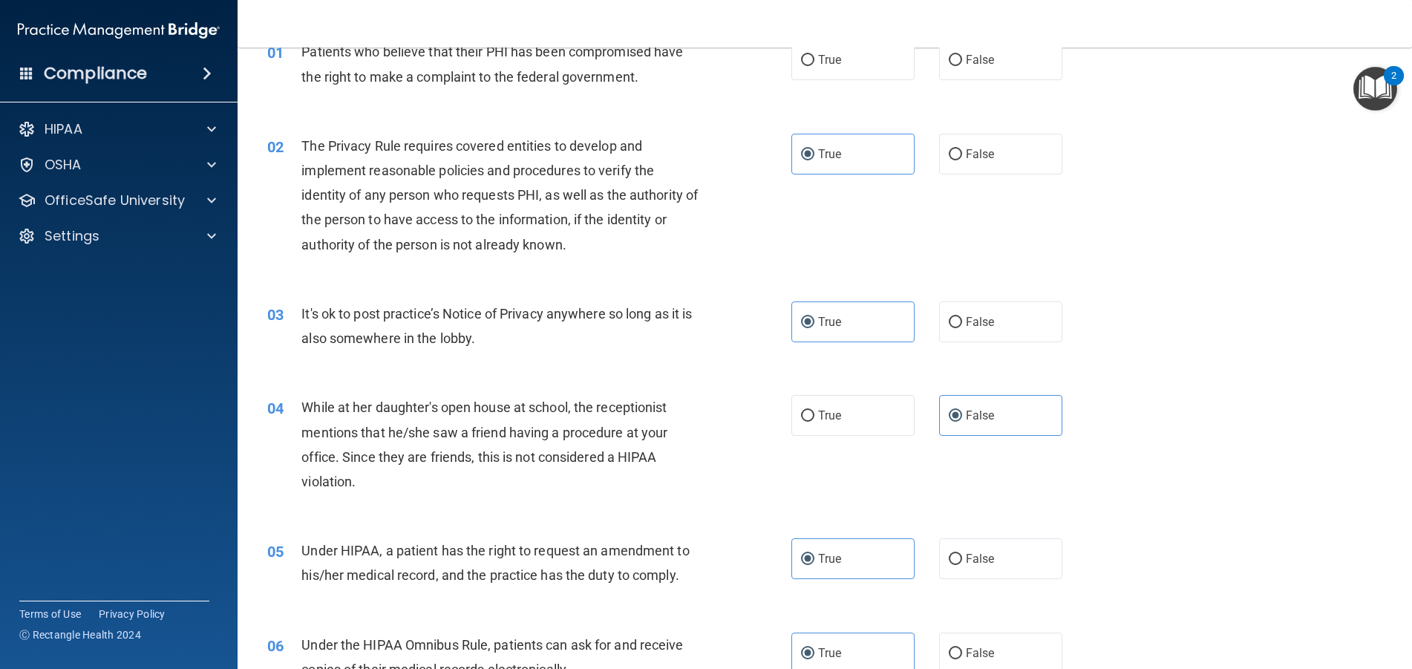
scroll to position [0, 0]
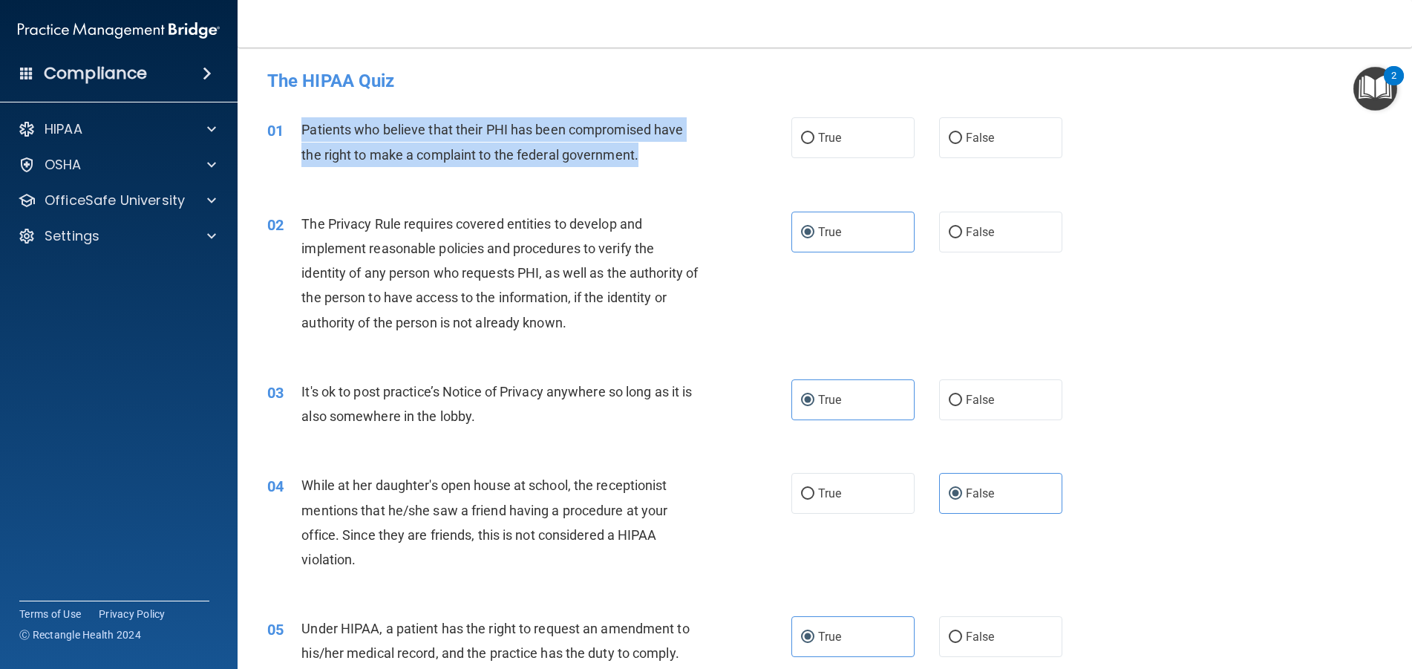
drag, startPoint x: 304, startPoint y: 132, endPoint x: 735, endPoint y: 160, distance: 431.4
click at [735, 160] on div "01 Patients who believe that their PHI has been compromised have the right to m…" at bounding box center [529, 145] width 569 height 56
copy span "Patients who believe that their PHI has been compromised have the right to make…"
click at [805, 137] on input "True" at bounding box center [807, 138] width 13 height 11
radio input "true"
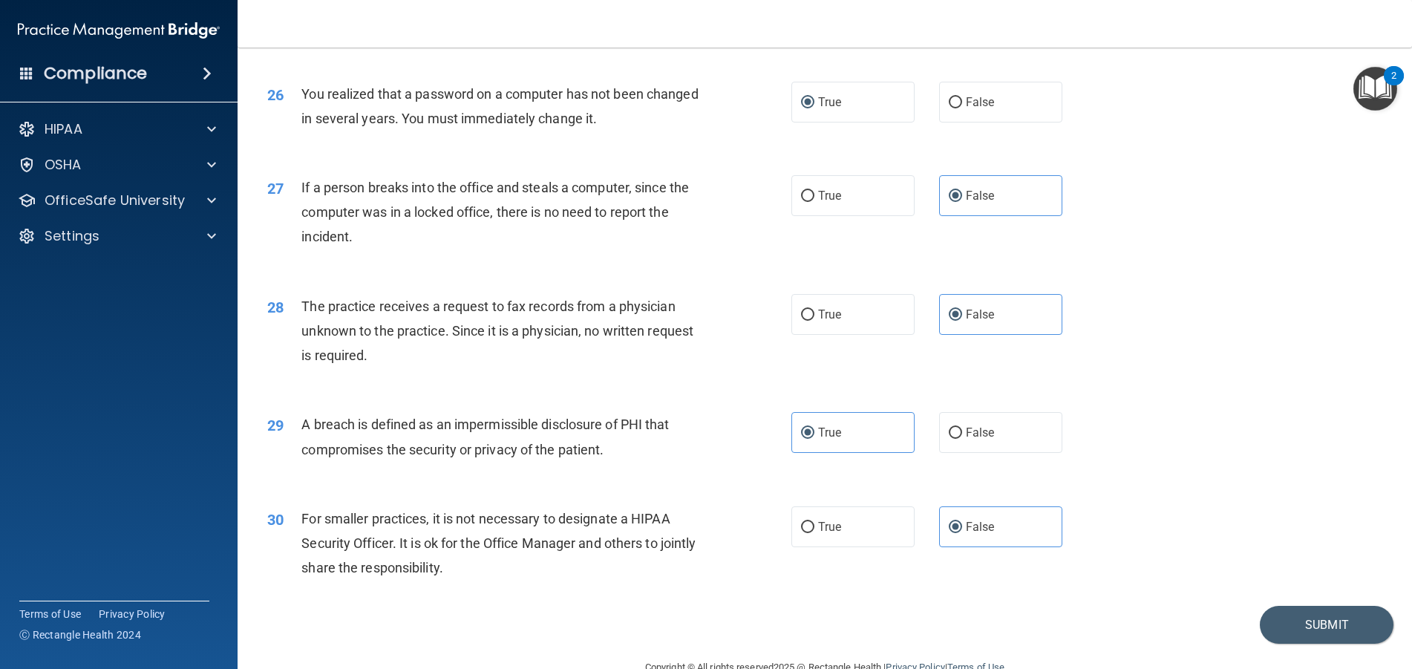
scroll to position [2894, 0]
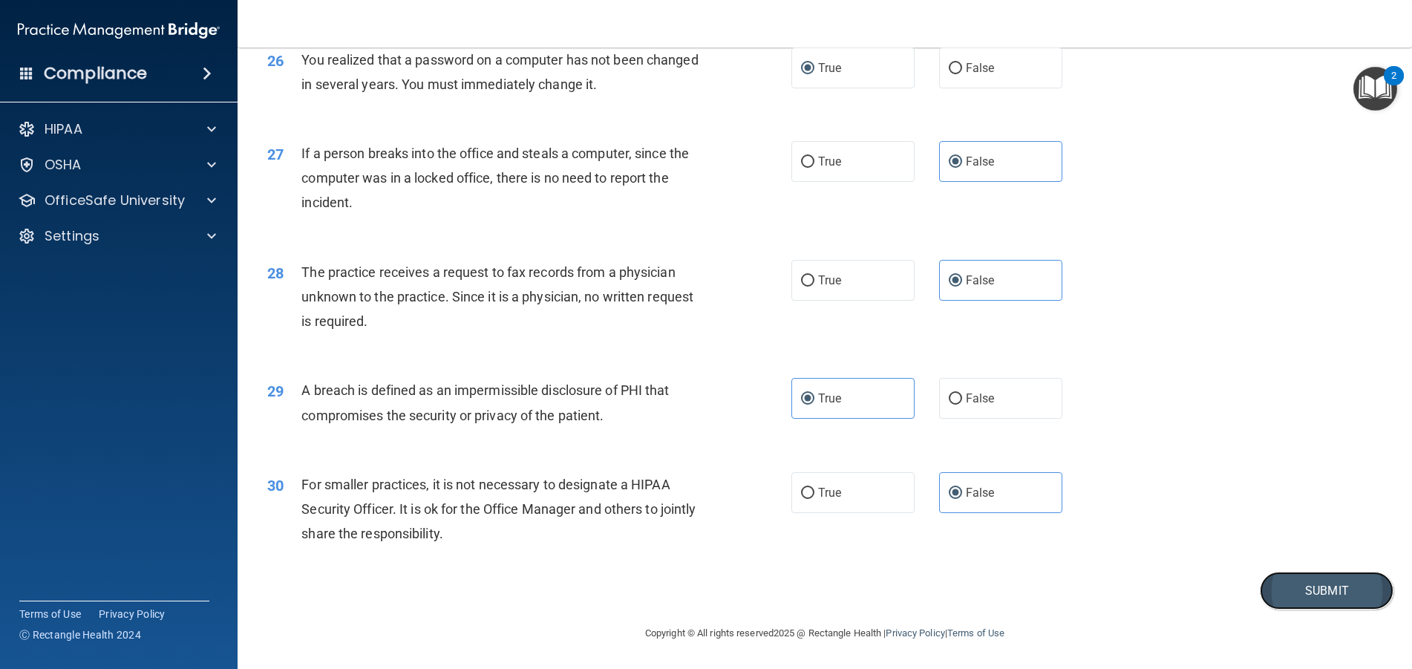
click at [1275, 597] on button "Submit" at bounding box center [1327, 591] width 134 height 38
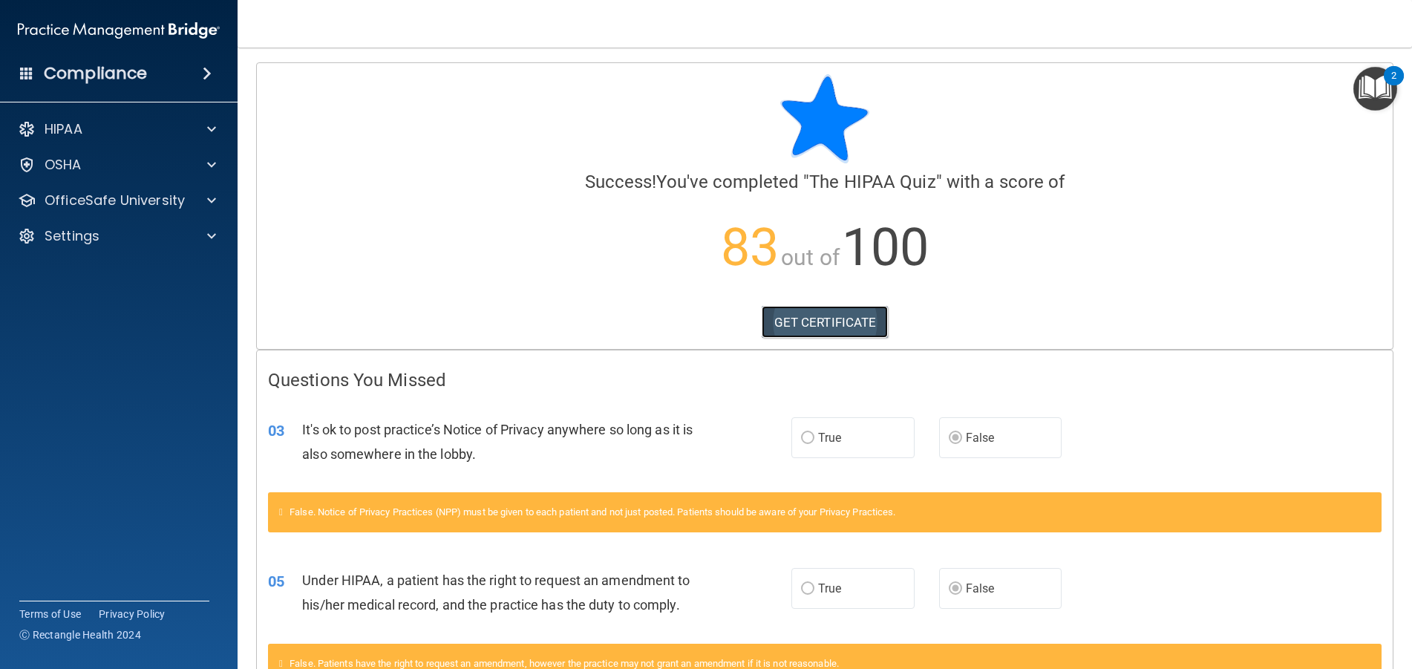
click at [771, 324] on link "GET CERTIFICATE" at bounding box center [825, 322] width 127 height 33
